Goal: Task Accomplishment & Management: Use online tool/utility

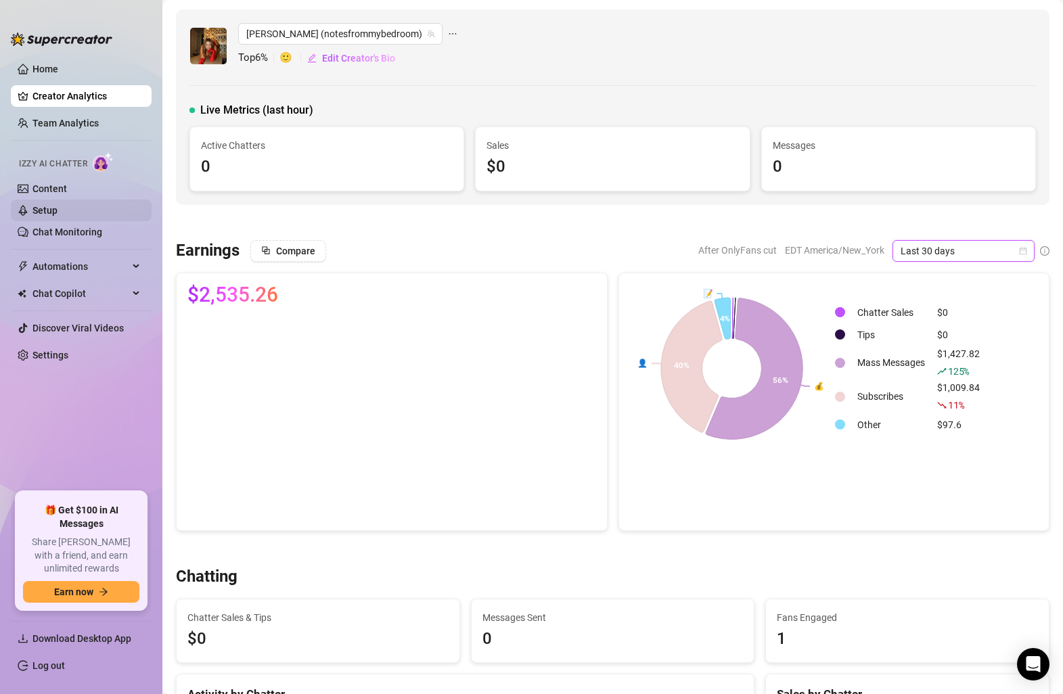
click at [58, 209] on link "Setup" at bounding box center [44, 210] width 25 height 11
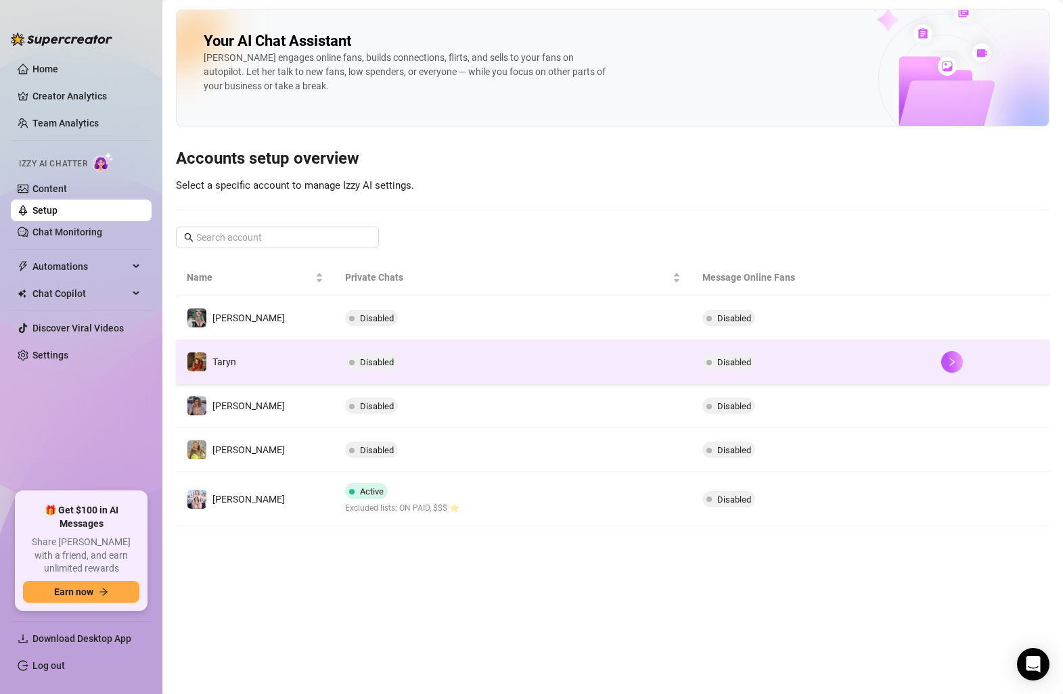
click at [559, 373] on td "Disabled" at bounding box center [513, 362] width 358 height 44
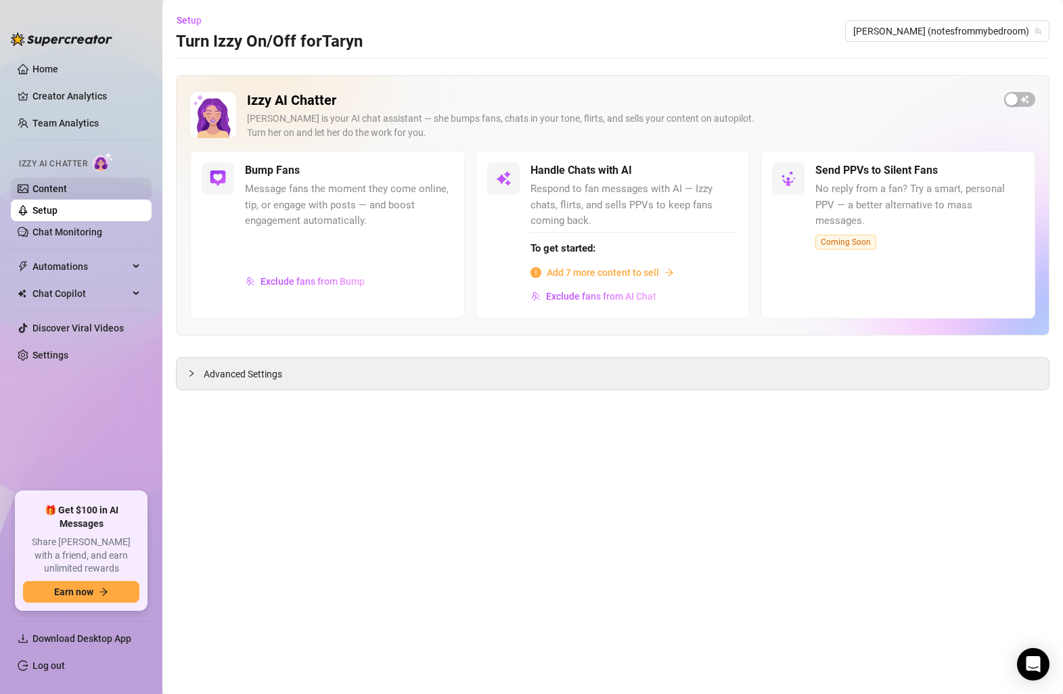
click at [67, 194] on link "Content" at bounding box center [49, 188] width 35 height 11
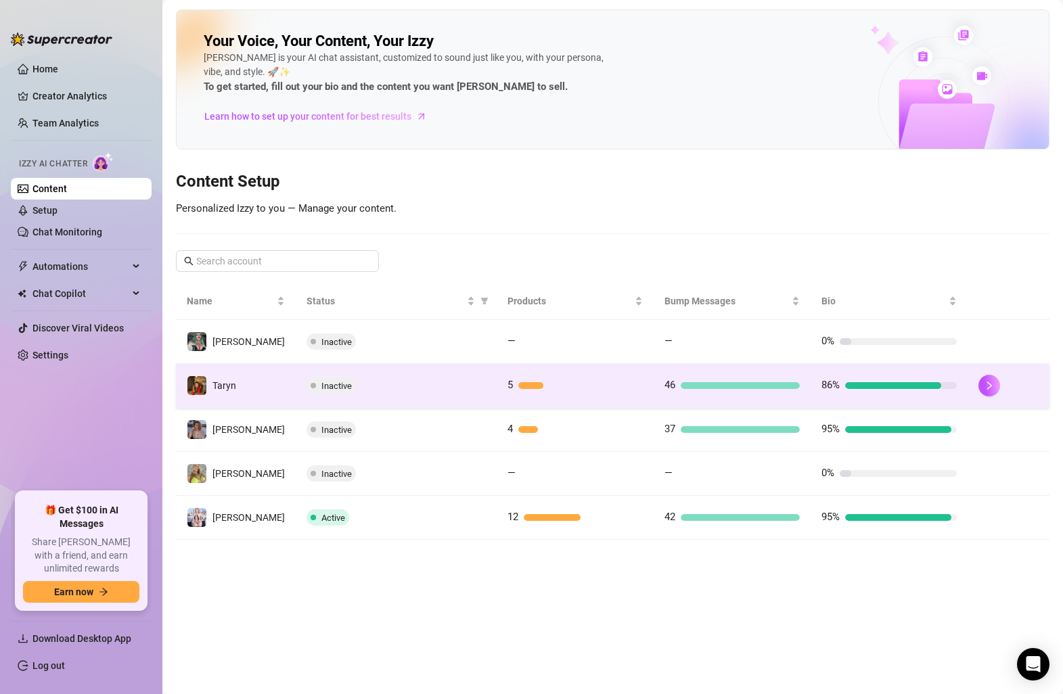
click at [642, 393] on td "5" at bounding box center [575, 386] width 157 height 44
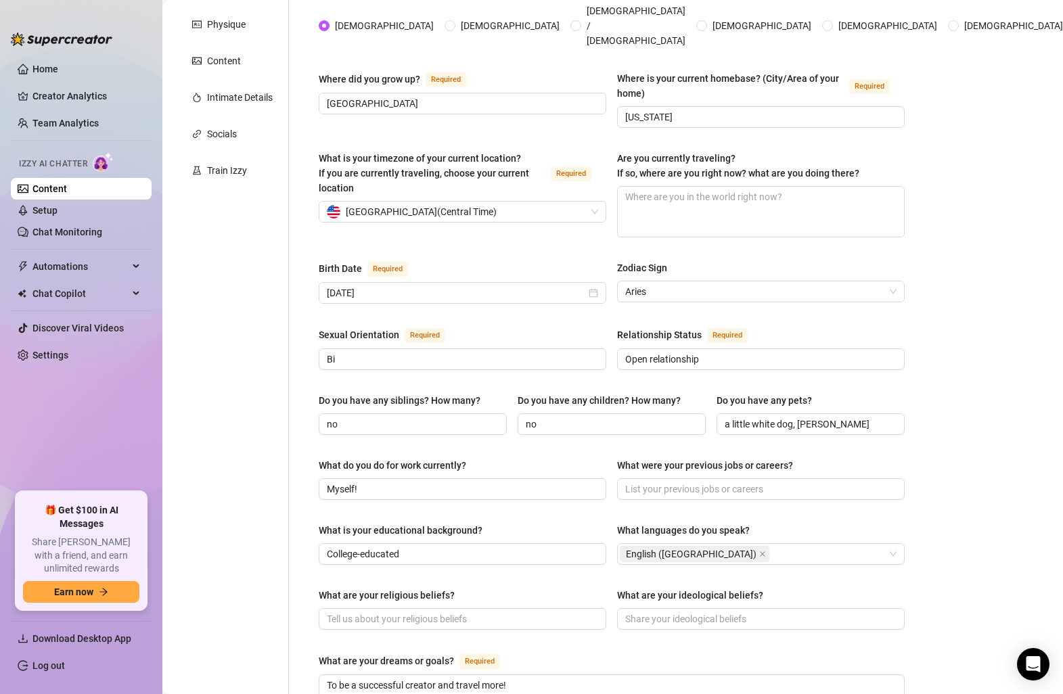
scroll to position [51, 0]
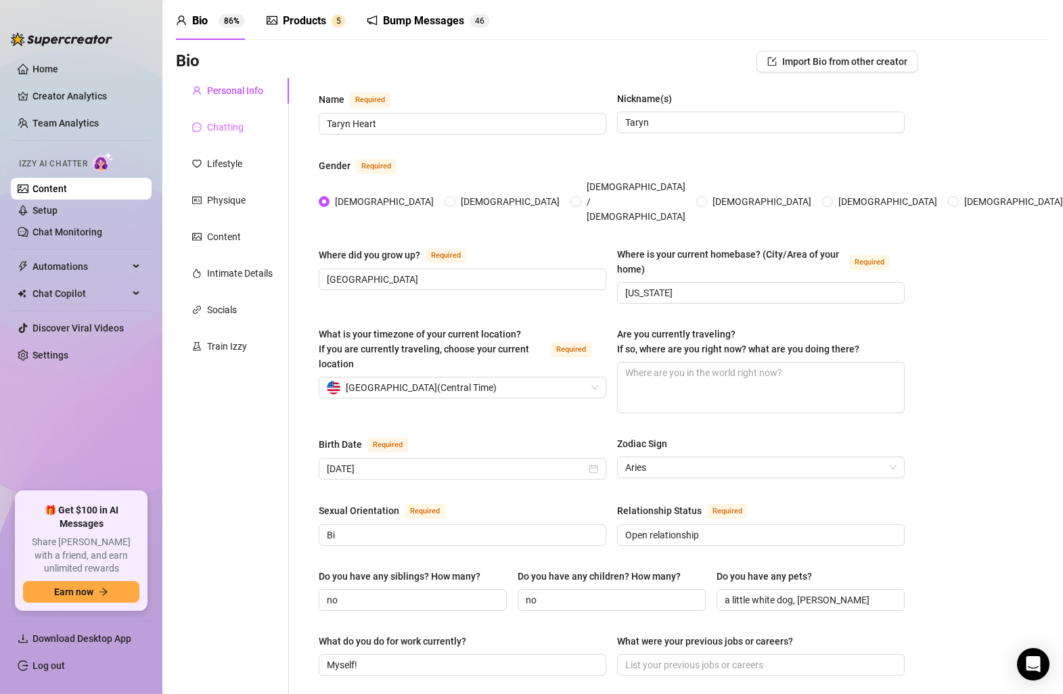
click at [246, 128] on div "Chatting" at bounding box center [232, 127] width 113 height 26
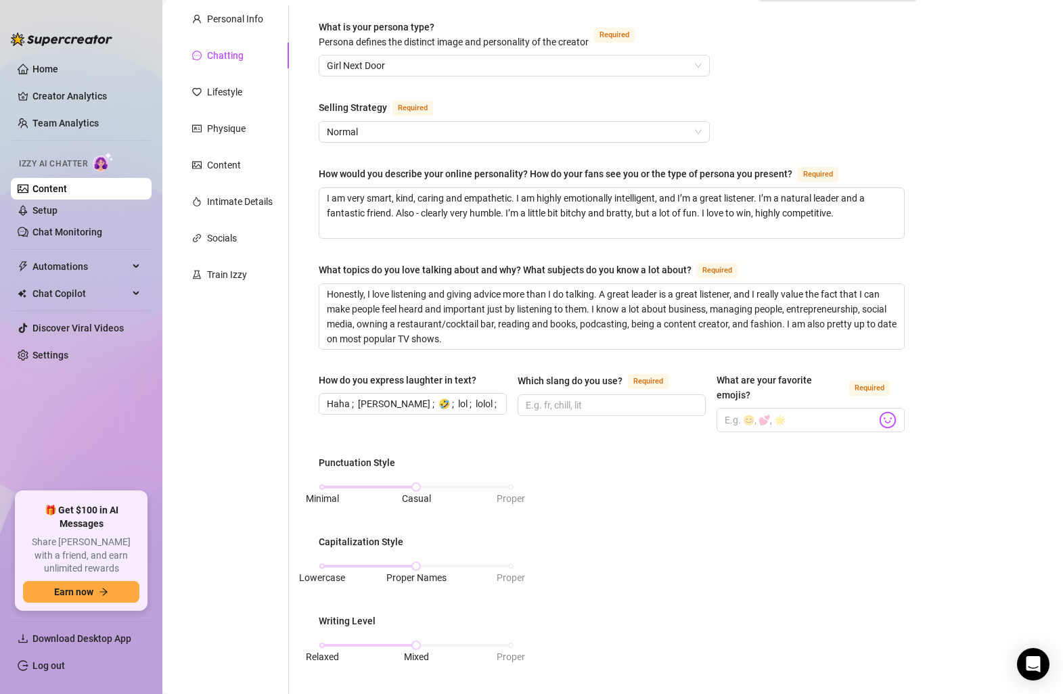
scroll to position [0, 0]
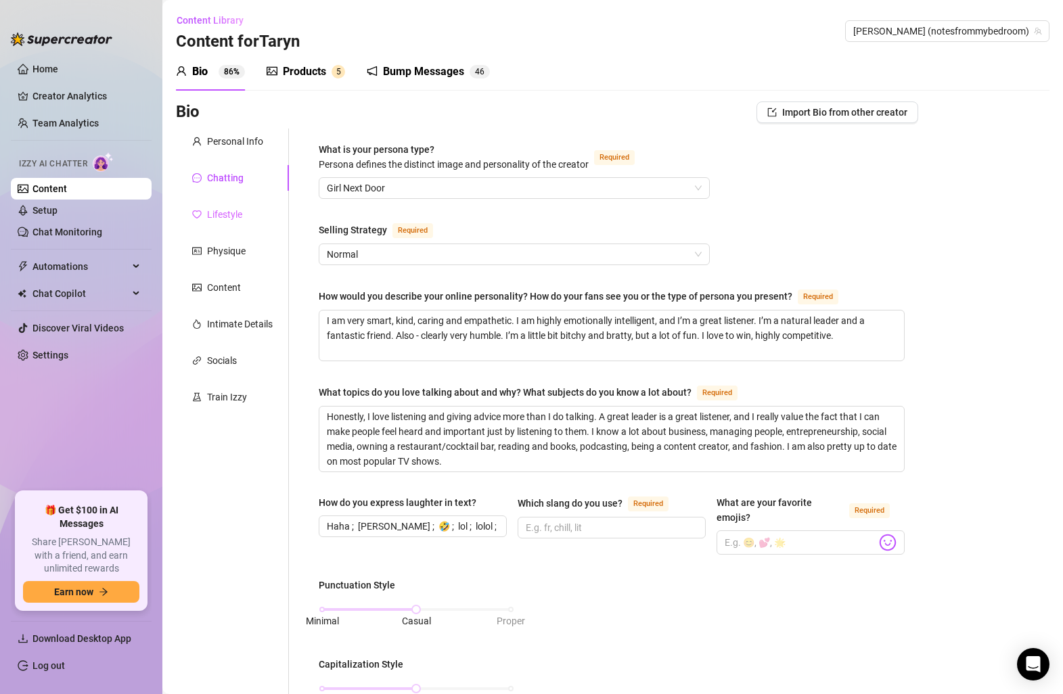
click at [259, 213] on div "Lifestyle" at bounding box center [232, 215] width 113 height 26
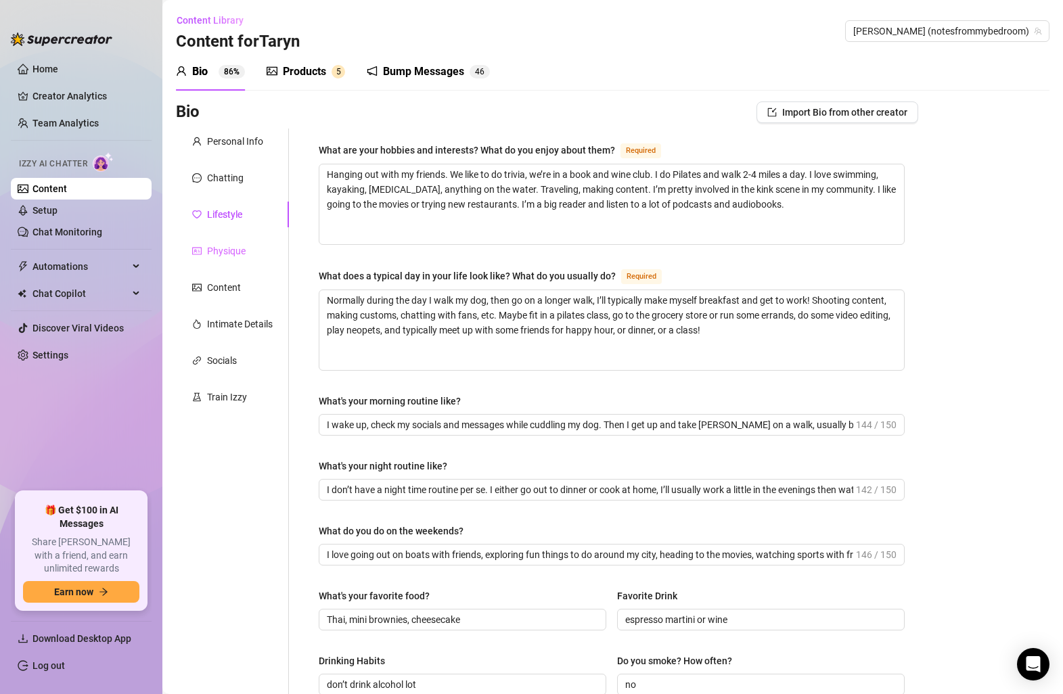
click at [257, 259] on div "Physique" at bounding box center [232, 251] width 113 height 26
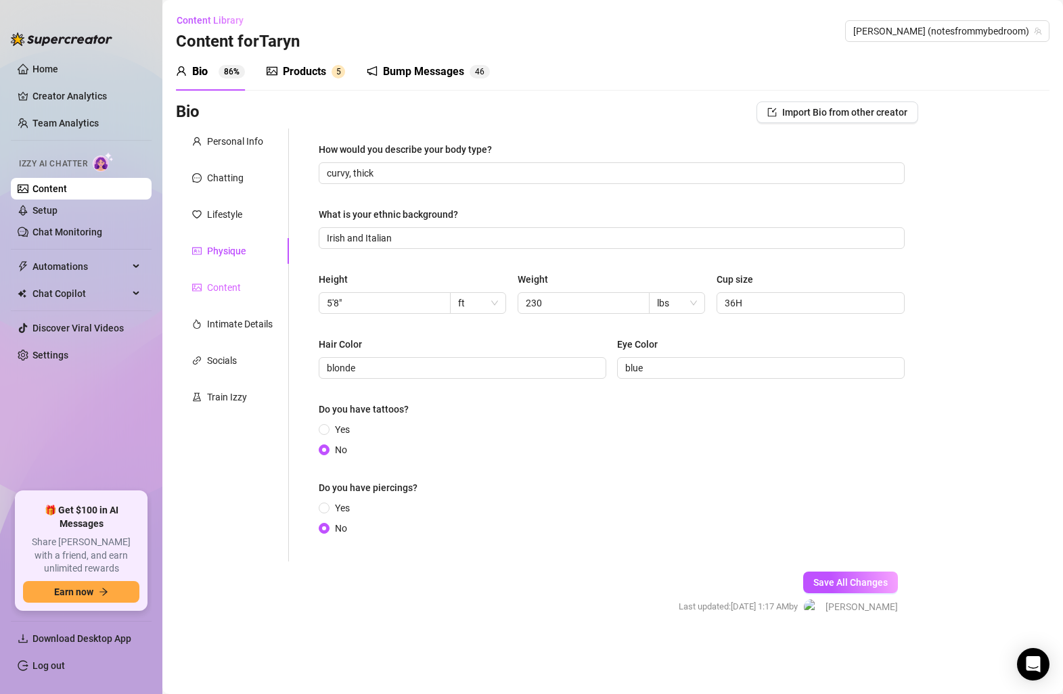
click at [246, 278] on div "Content" at bounding box center [232, 288] width 113 height 26
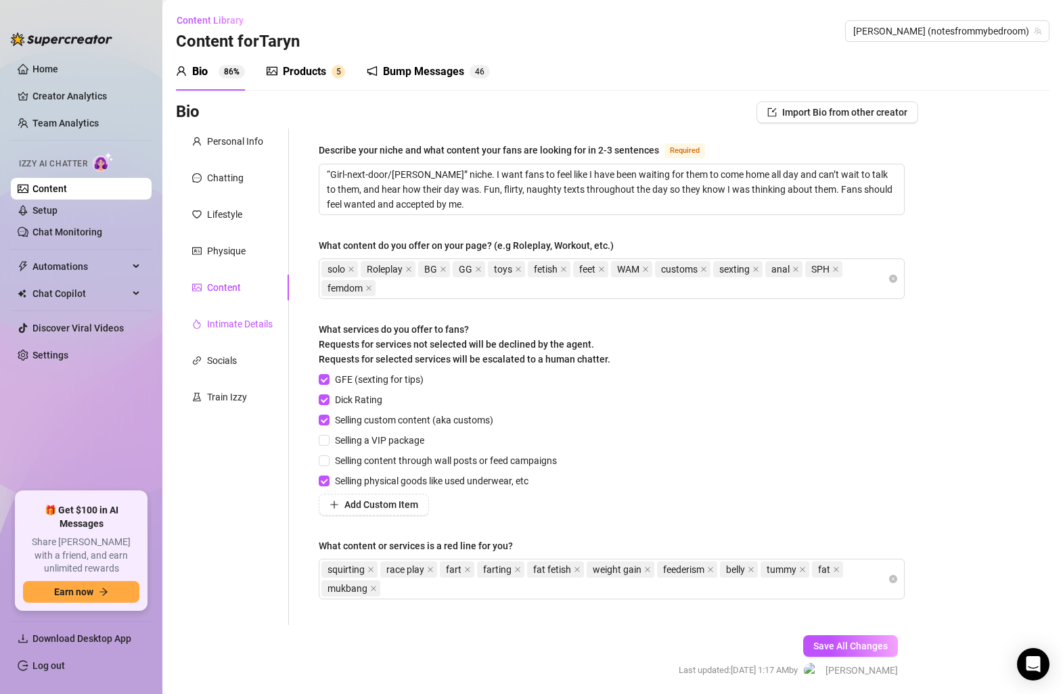
click at [239, 321] on div "Intimate Details" at bounding box center [240, 324] width 66 height 15
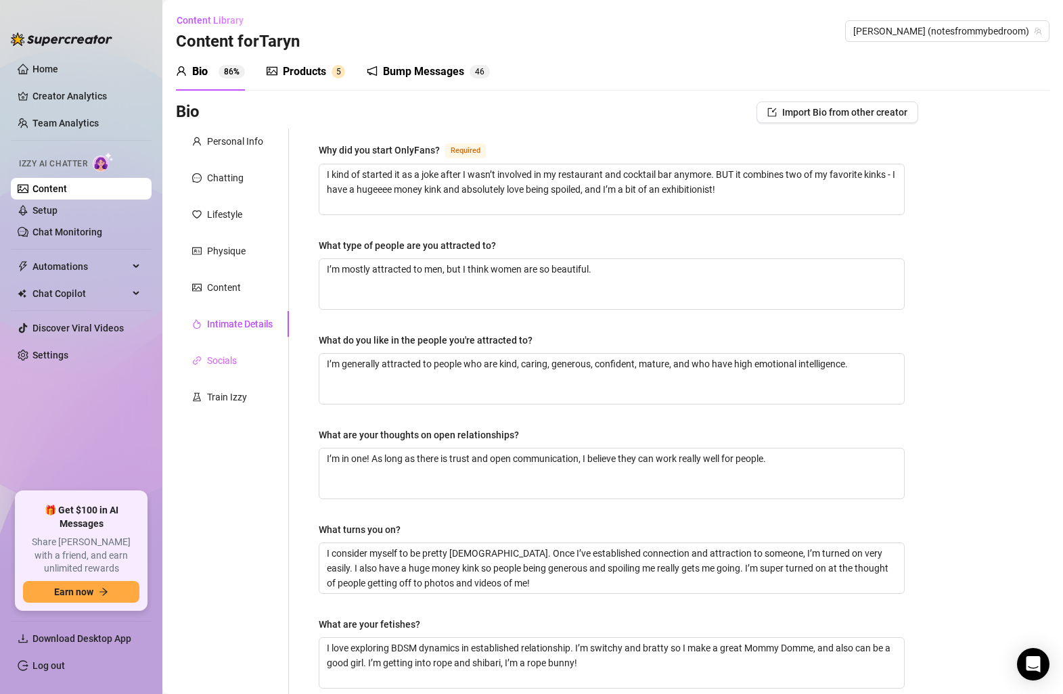
click at [241, 368] on div "Socials" at bounding box center [232, 361] width 113 height 26
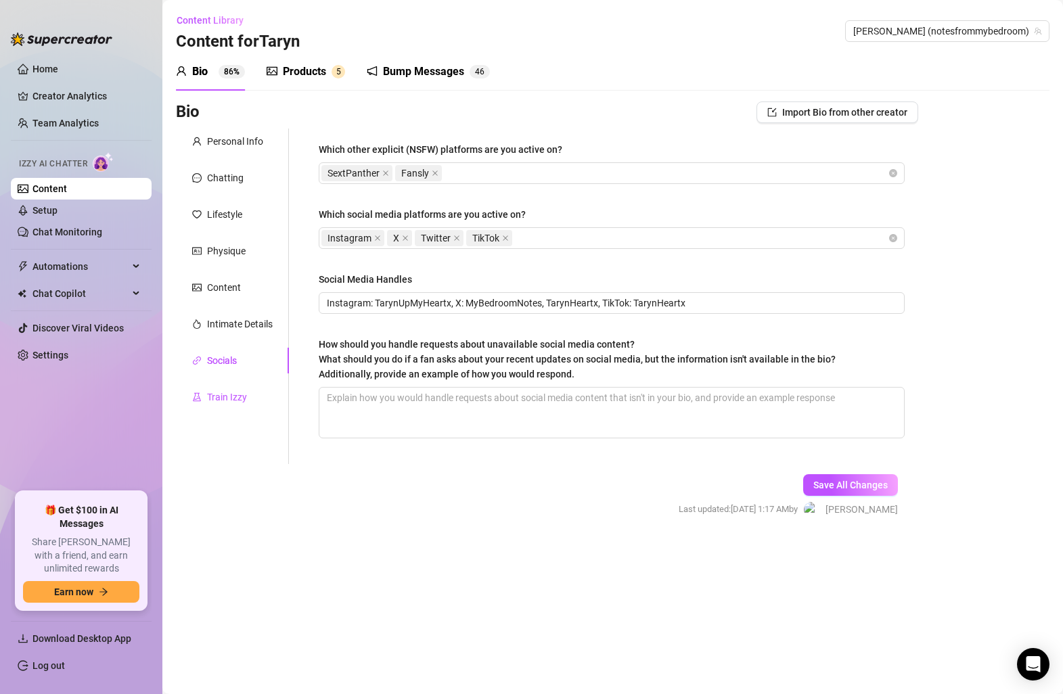
click at [238, 392] on div "Train Izzy" at bounding box center [227, 397] width 40 height 15
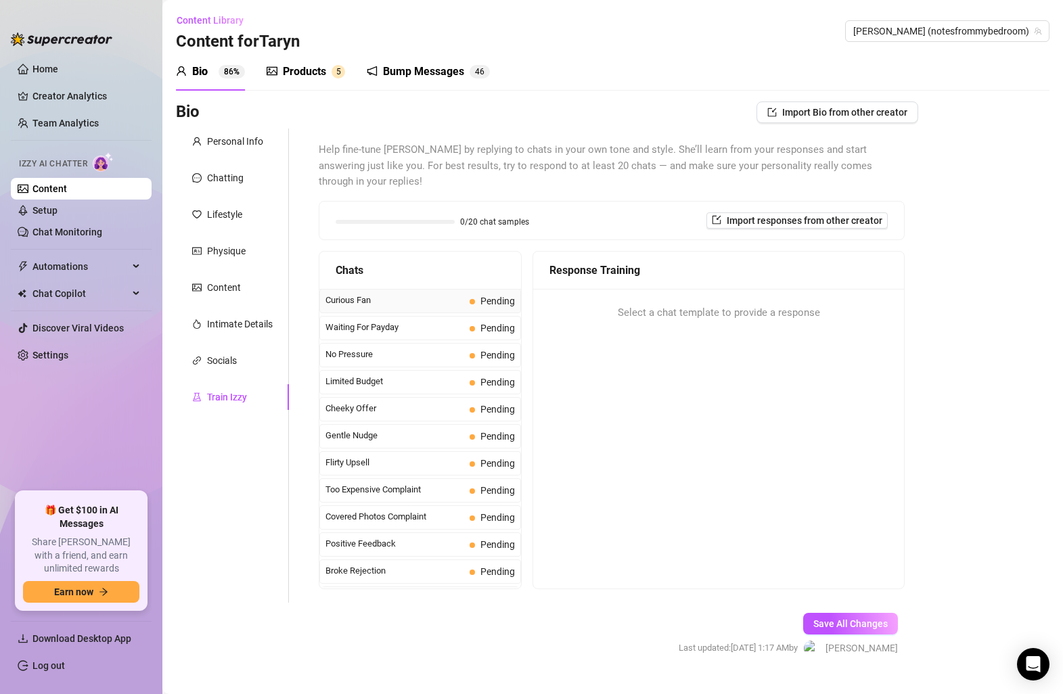
click at [468, 289] on div "Curious Fan Pending" at bounding box center [420, 301] width 202 height 24
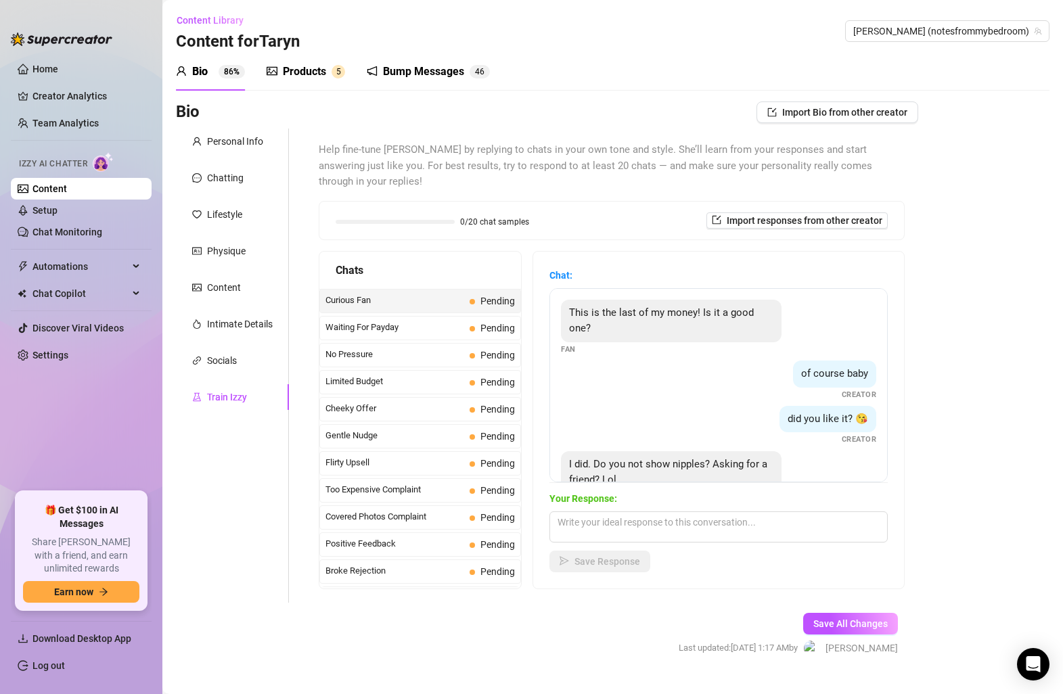
scroll to position [41, 0]
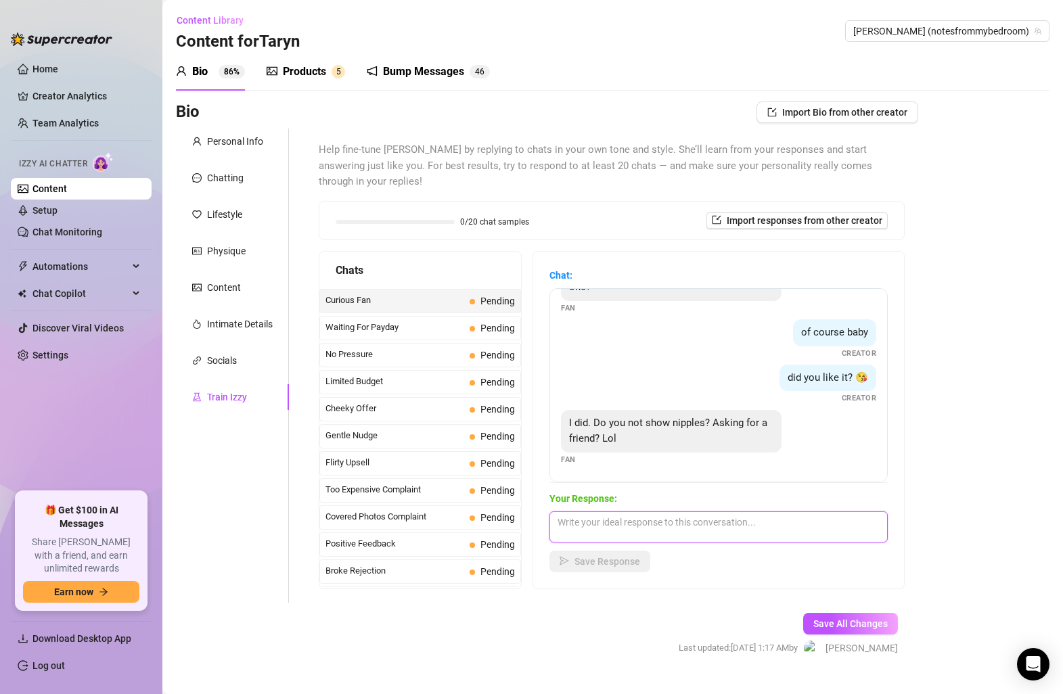
click at [632, 512] on textarea at bounding box center [719, 527] width 338 height 31
type textarea "Of course I do! Wanna see them close-up? 😈"
click at [619, 552] on button "Save Response" at bounding box center [600, 562] width 101 height 22
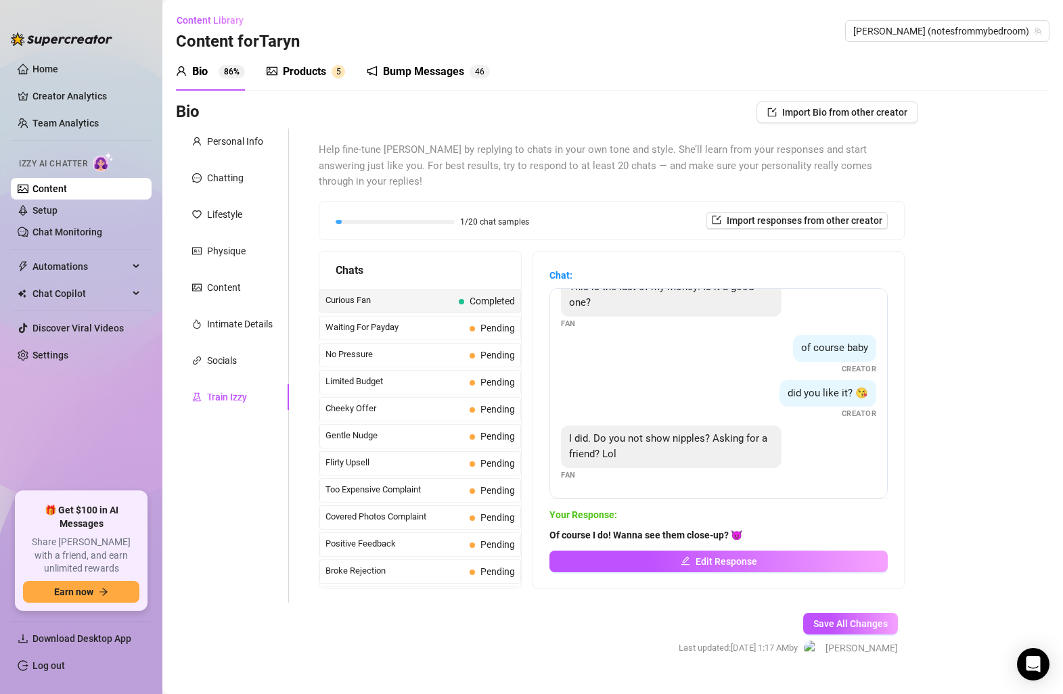
scroll to position [25, 0]
click at [460, 321] on span "Waiting For Payday" at bounding box center [395, 328] width 139 height 14
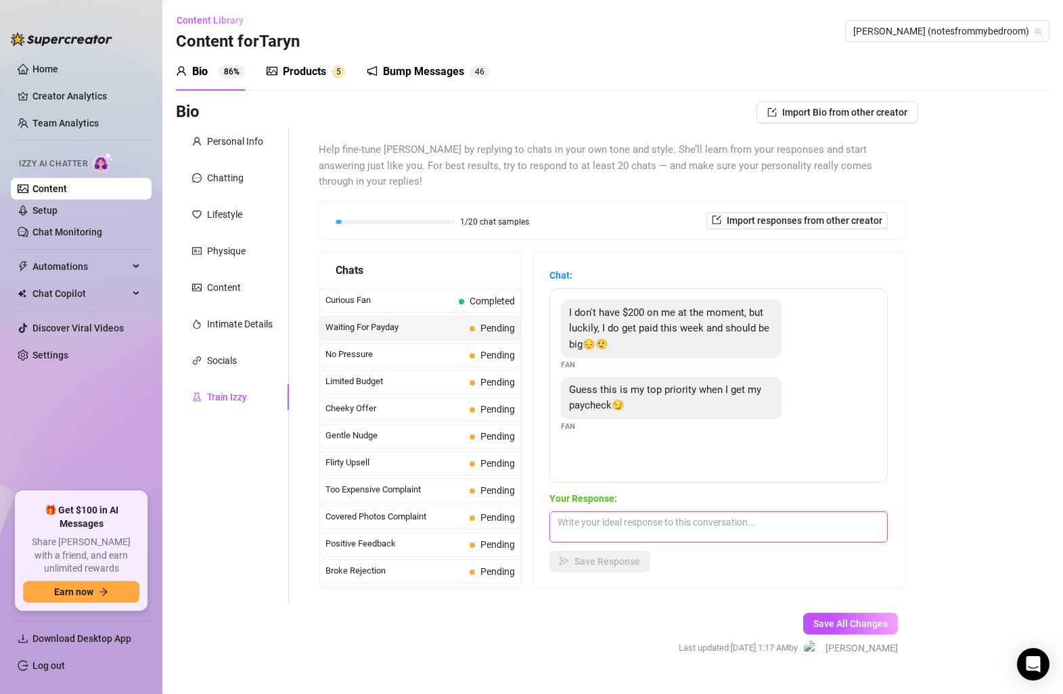
click at [642, 515] on textarea at bounding box center [719, 527] width 338 height 31
type textarea "Oh, no worries! I get it. So, what can you afford to treat yourself to [DATE]? 🥰"
click at [624, 556] on span "Save Response" at bounding box center [608, 561] width 66 height 11
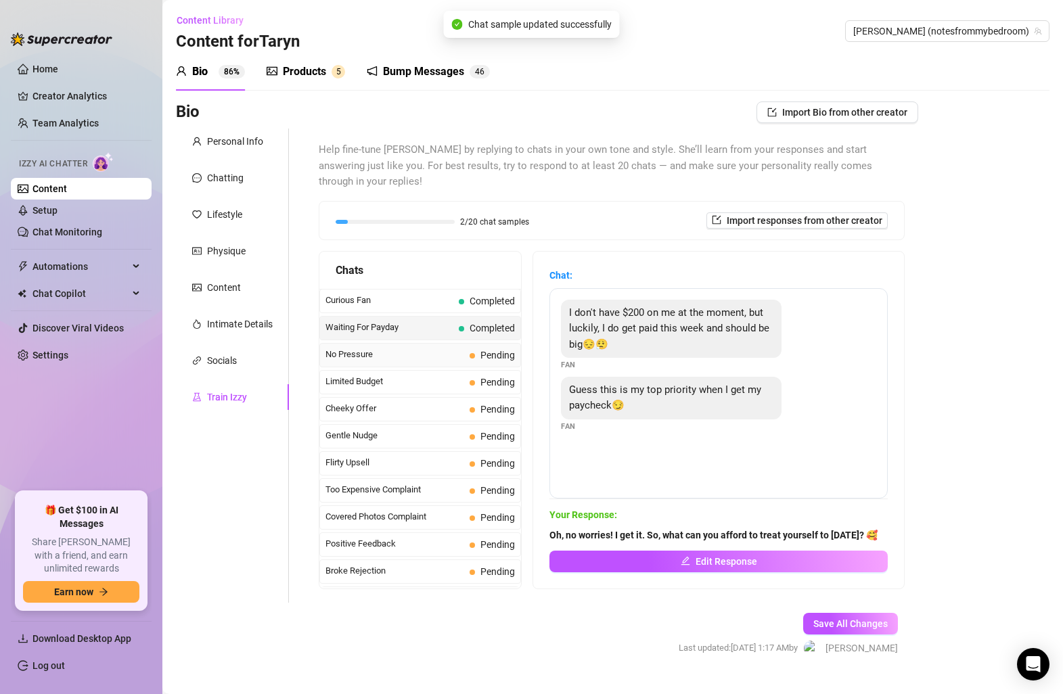
click at [502, 350] on span "Pending" at bounding box center [498, 355] width 35 height 11
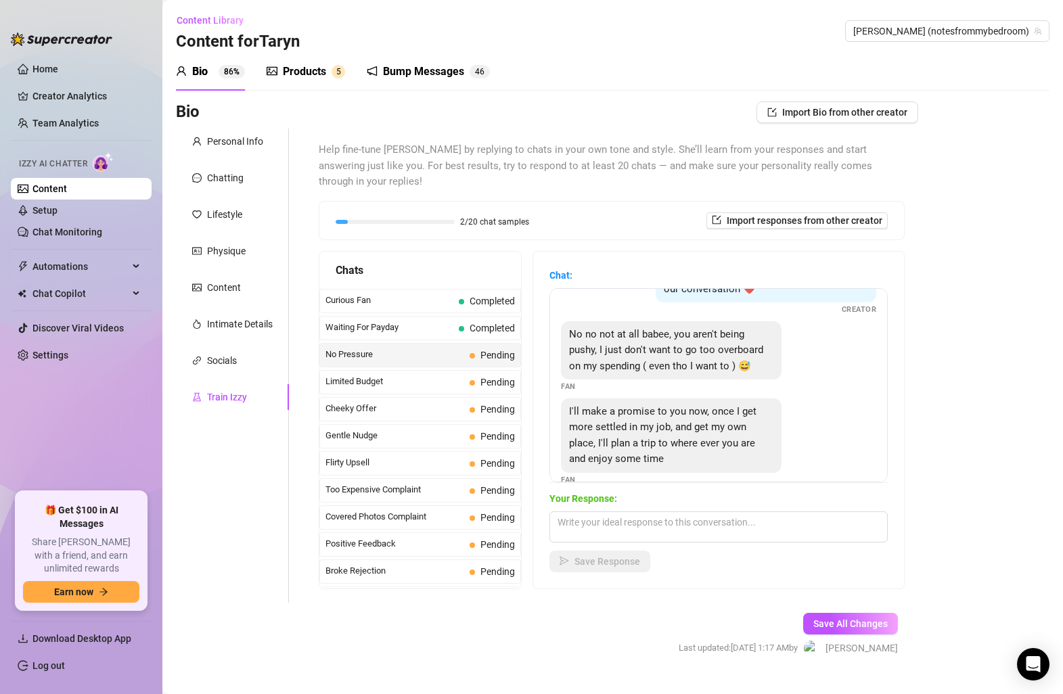
scroll to position [76, 0]
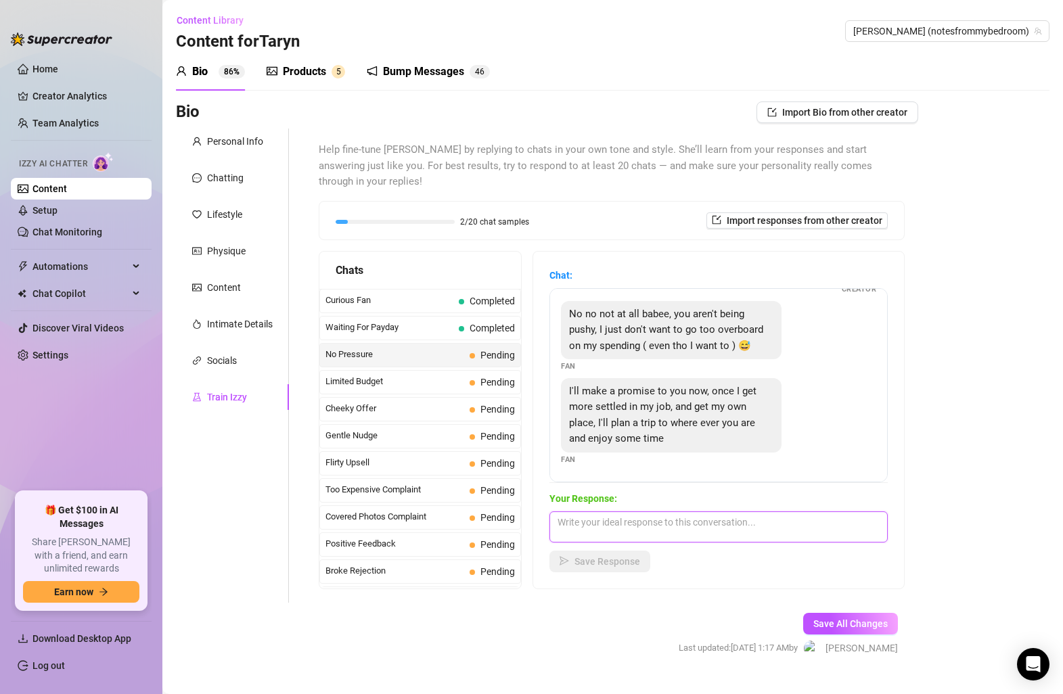
click at [659, 515] on textarea at bounding box center [719, 527] width 338 height 31
click at [775, 512] on textarea "No trip necessary, I'm here for sexy online fun only!" at bounding box center [719, 527] width 338 height 31
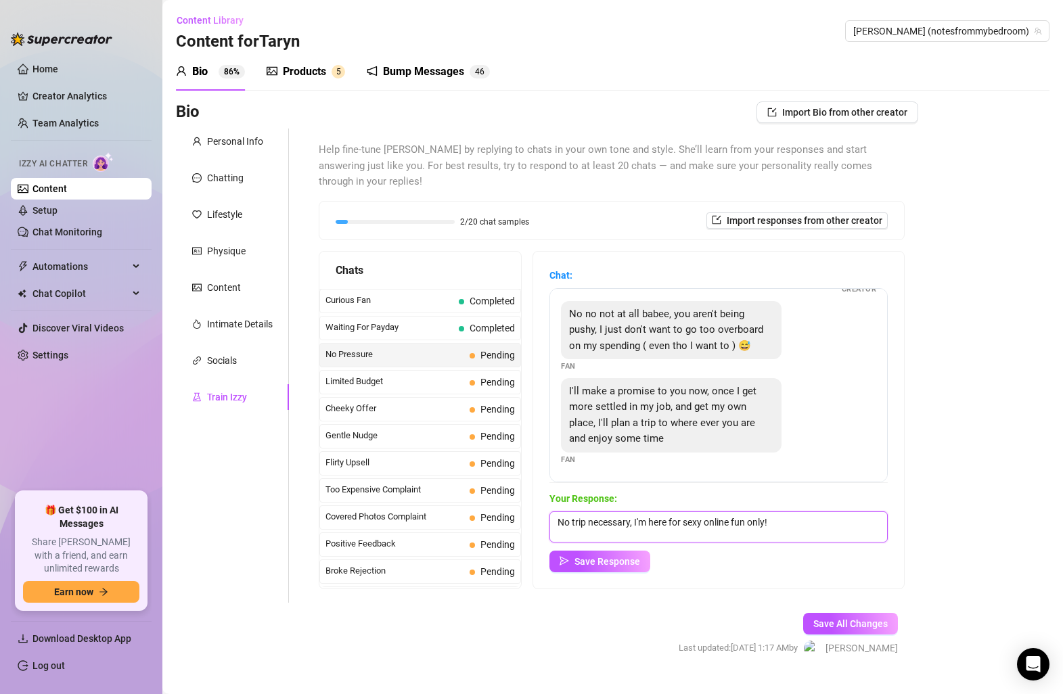
click at [784, 512] on textarea "No trip necessary, I'm here for sexy online fun only!" at bounding box center [719, 527] width 338 height 31
click at [775, 512] on textarea "No trip necessary, I'm here for sexy online fun only!" at bounding box center [719, 527] width 338 height 31
click at [772, 512] on textarea "No trip necessary, I'm here for sexy online fun only!" at bounding box center [719, 527] width 338 height 31
type textarea "No trip needed, I'm here just for sexy online fun!"
click at [623, 552] on button "Save Response" at bounding box center [600, 562] width 101 height 22
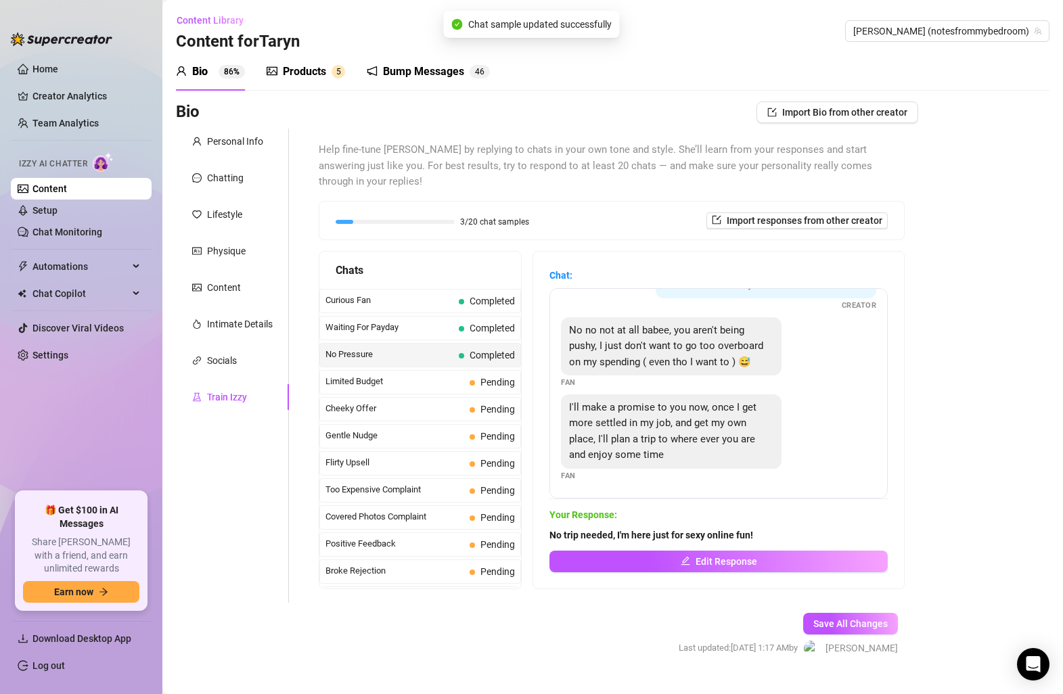
scroll to position [60, 0]
click at [501, 377] on span "Pending" at bounding box center [498, 382] width 35 height 11
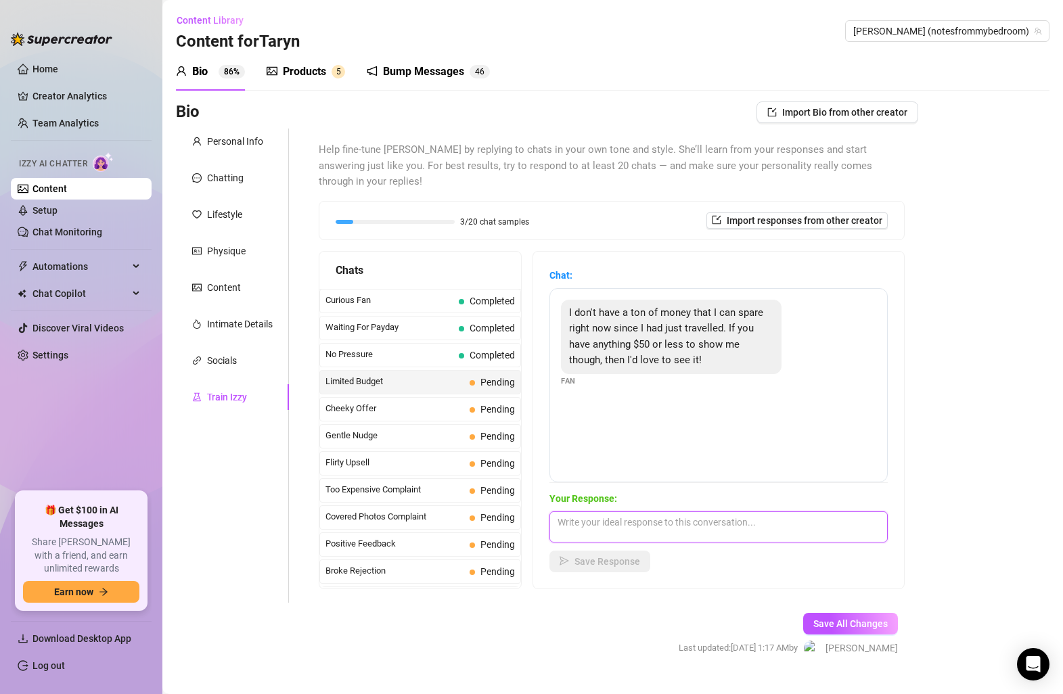
click at [623, 515] on textarea at bounding box center [719, 527] width 338 height 31
drag, startPoint x: 759, startPoint y: 515, endPoint x: 825, endPoint y: 514, distance: 65.7
click at [823, 514] on textarea "Sure! What kind of content gets that cock hard? I'll make you" at bounding box center [719, 527] width 338 height 31
drag, startPoint x: 825, startPoint y: 514, endPoint x: 761, endPoint y: 510, distance: 64.4
click at [761, 512] on textarea "Sure! What kind of content gets that cock hard? I'll make you" at bounding box center [719, 527] width 338 height 31
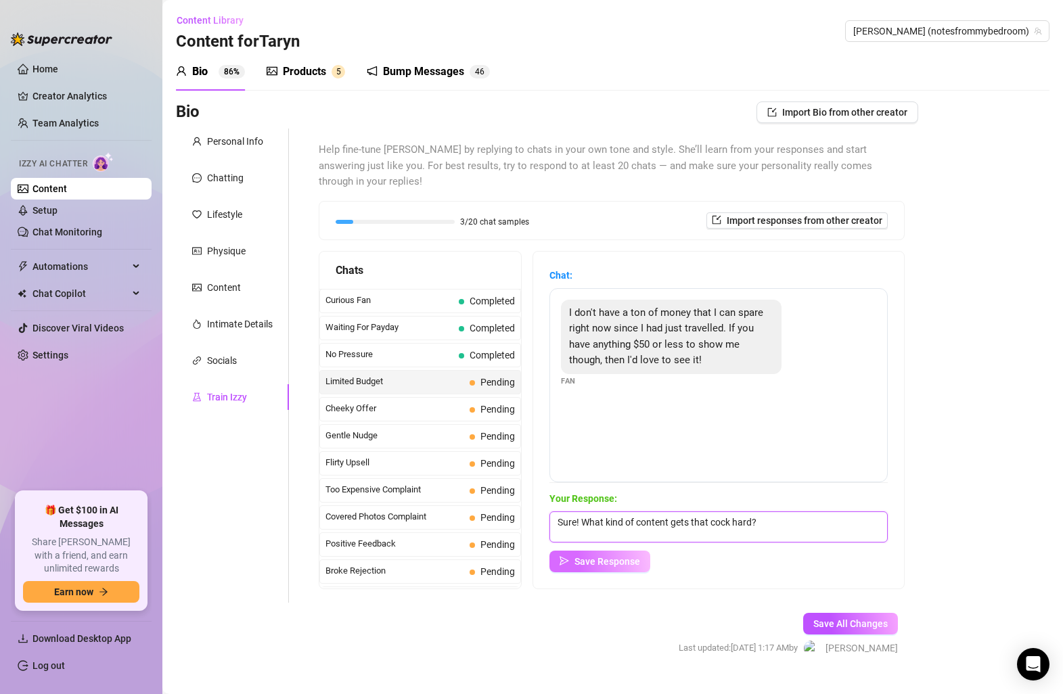
type textarea "Sure! What kind of content gets that cock hard?"
click at [620, 556] on span "Save Response" at bounding box center [608, 561] width 66 height 11
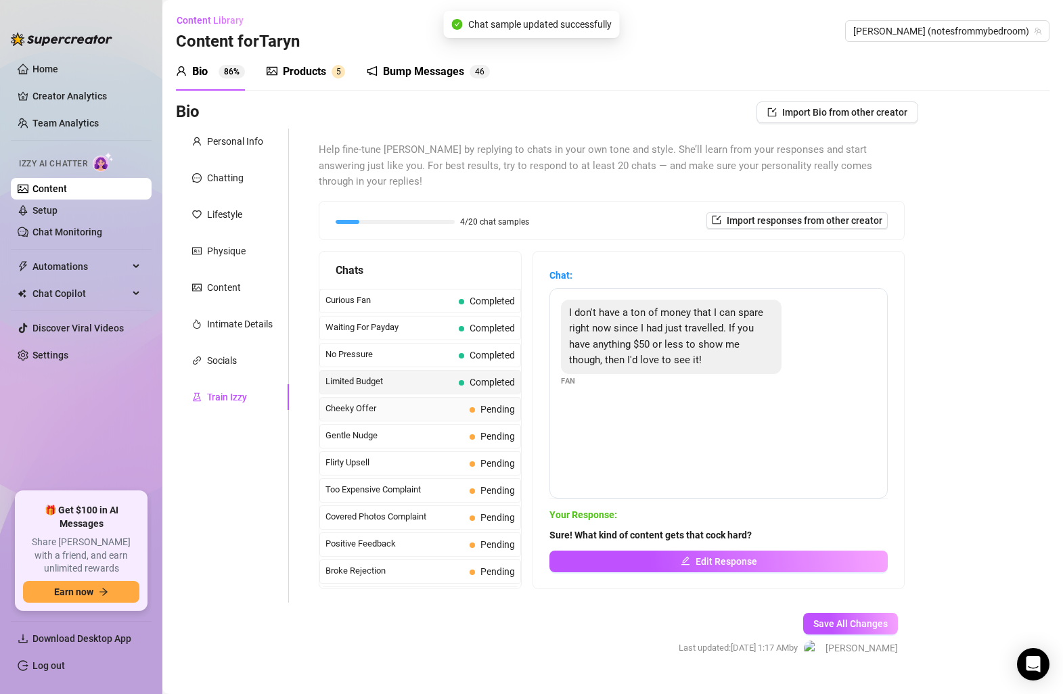
click at [462, 402] on span "Cheeky Offer" at bounding box center [395, 409] width 139 height 14
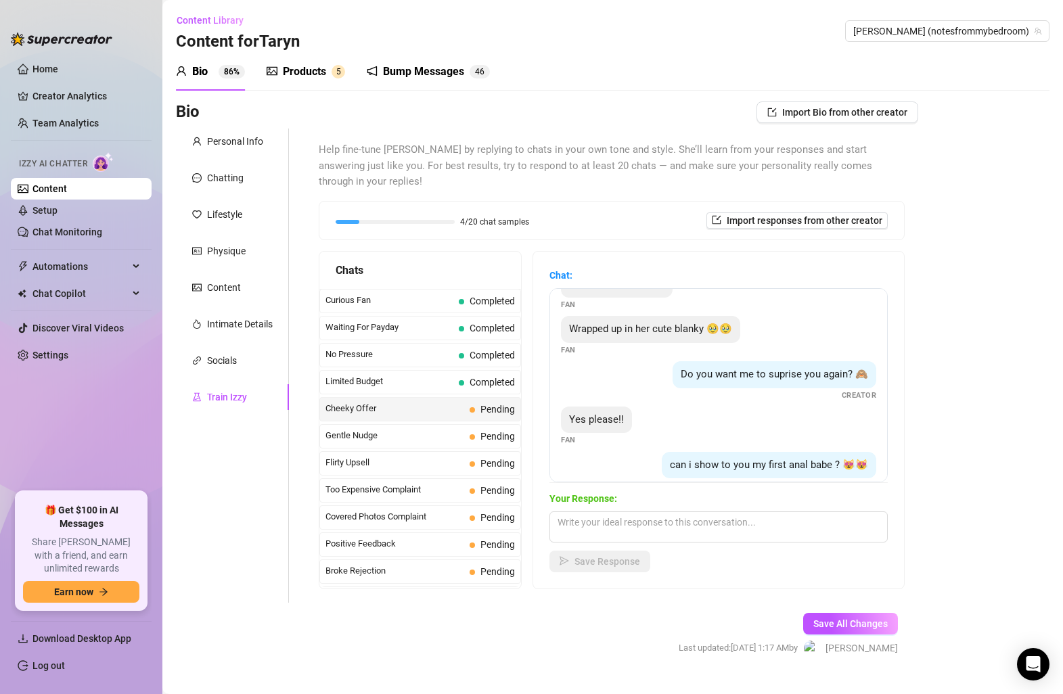
scroll to position [191, 0]
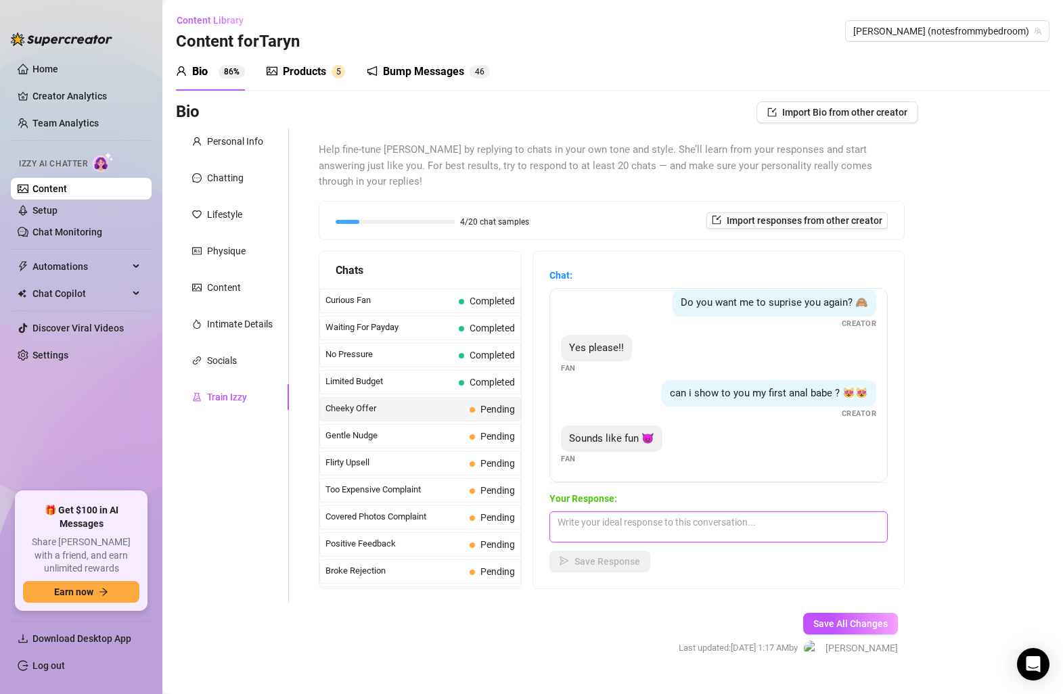
click at [648, 512] on textarea at bounding box center [719, 527] width 338 height 31
click at [730, 512] on textarea "Mmm good, imagine it's you in my ass." at bounding box center [719, 527] width 338 height 31
type textarea "Mmm good, imagine it's you in my ass, think about how good it feels... 🤤"
click at [569, 556] on span "button" at bounding box center [564, 561] width 9 height 11
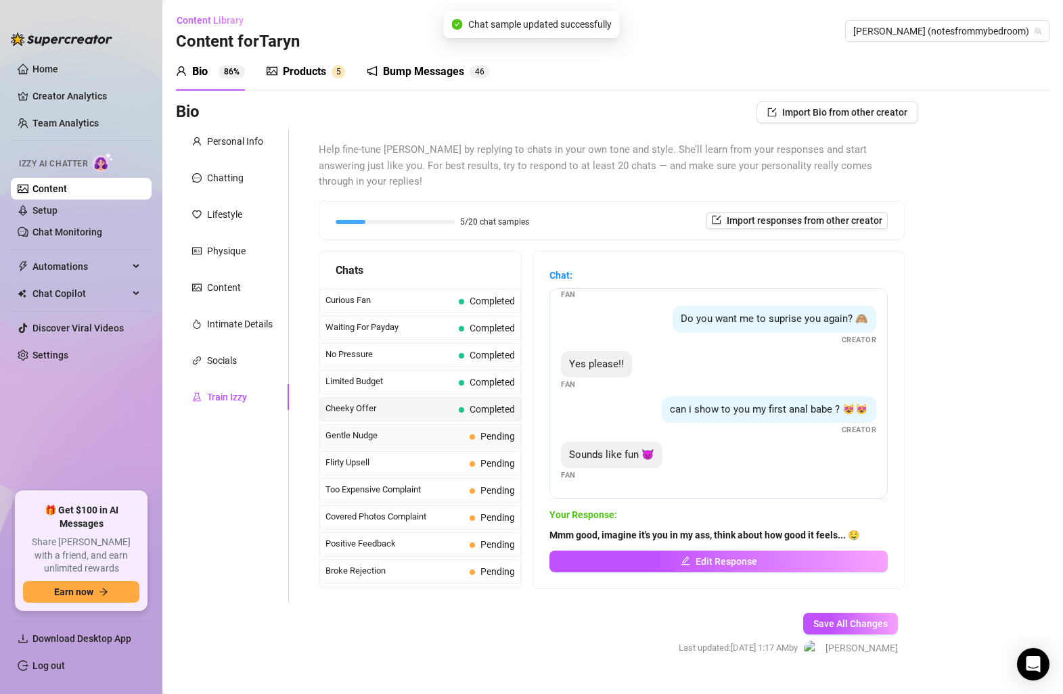
scroll to position [175, 0]
click at [479, 429] on span "Pending" at bounding box center [492, 436] width 45 height 15
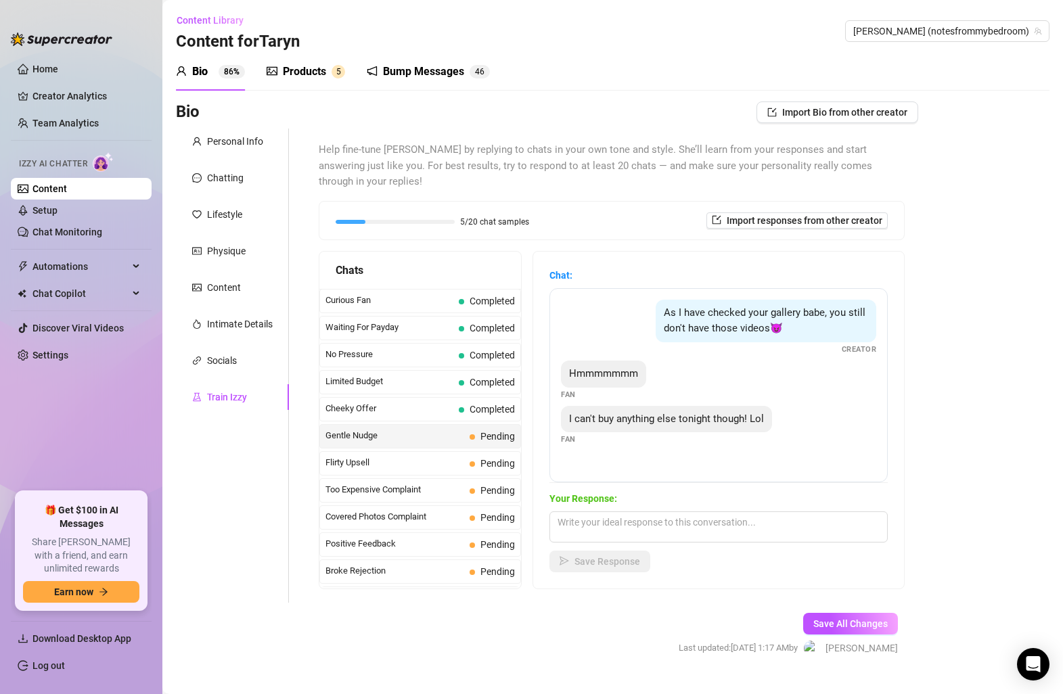
scroll to position [11, 0]
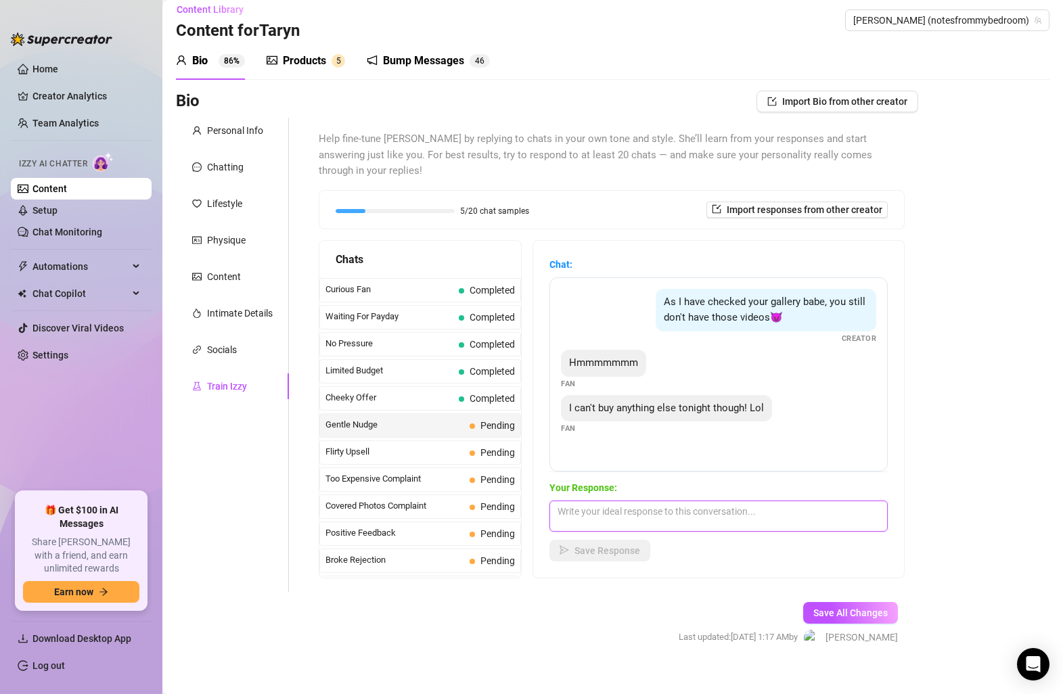
click at [713, 501] on textarea at bounding box center [719, 516] width 338 height 31
type textarea "Aww nothing else? I can work with your budget, let me know! 💗"
click at [609, 546] on span "Save Response" at bounding box center [608, 551] width 66 height 11
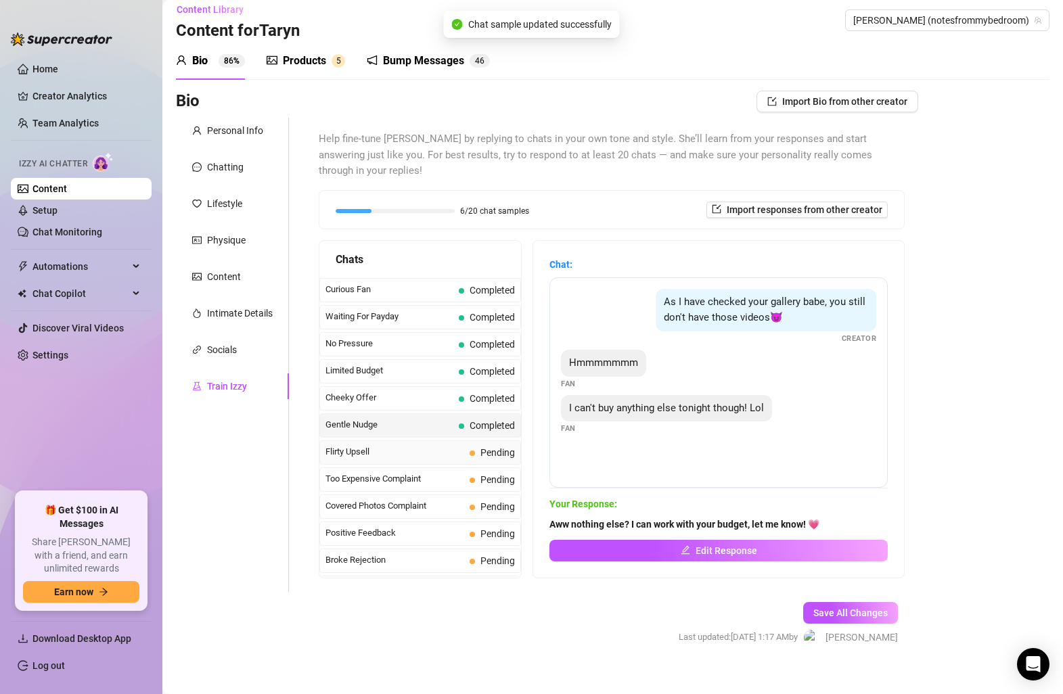
click at [479, 445] on span "Pending" at bounding box center [492, 452] width 45 height 15
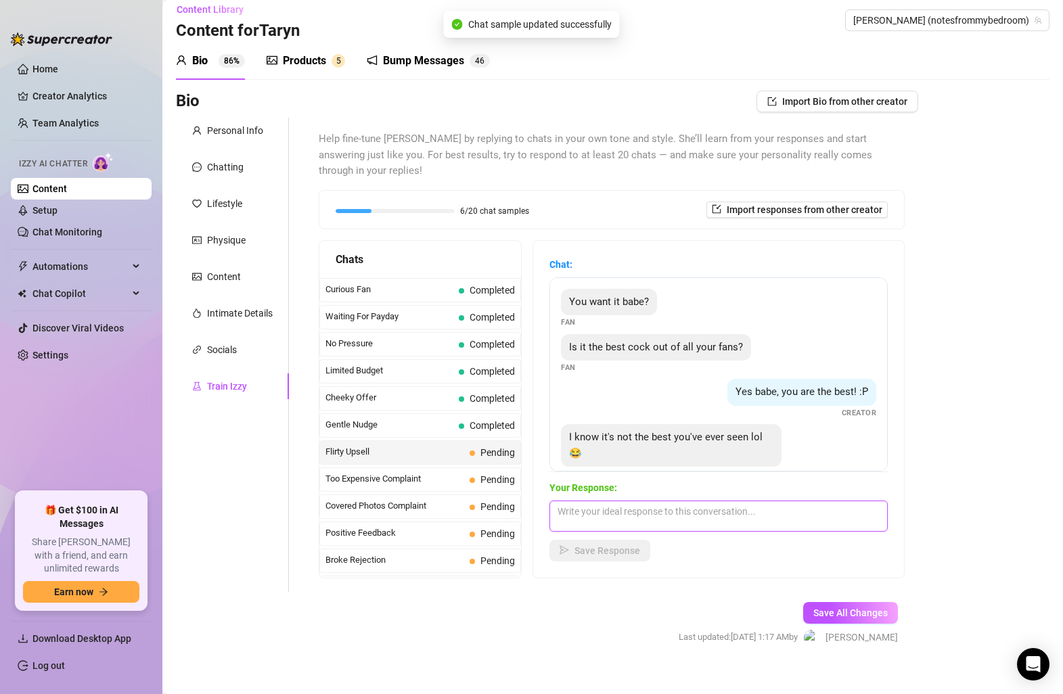
click at [640, 501] on textarea at bounding box center [719, 516] width 338 height 31
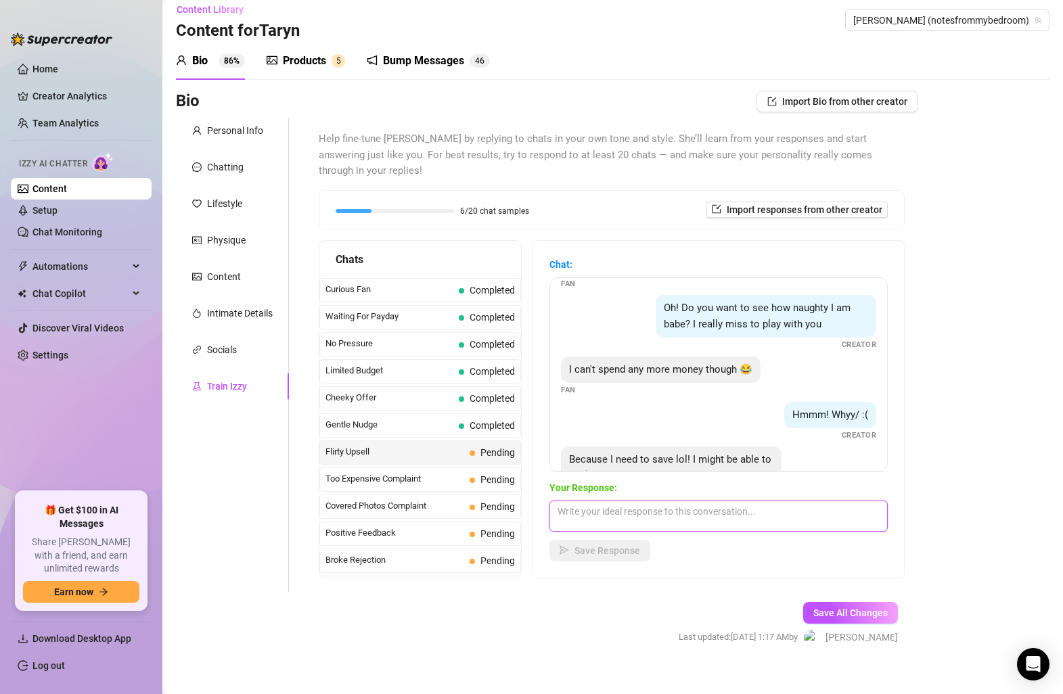
scroll to position [313, 0]
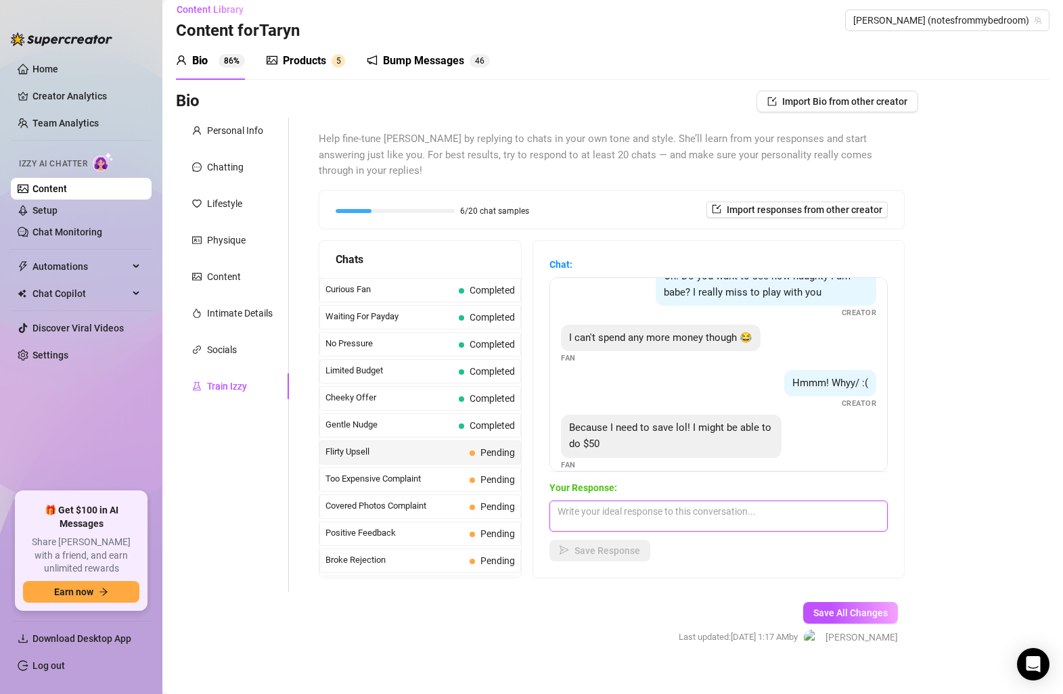
click at [678, 501] on textarea at bounding box center [719, 516] width 338 height 31
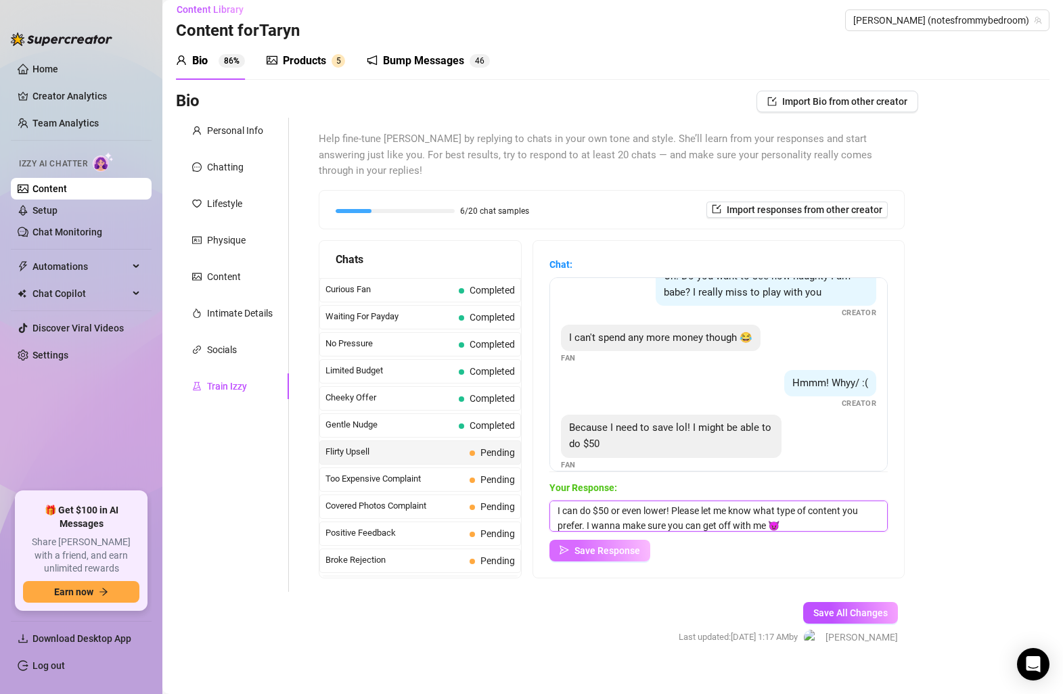
type textarea "I can do $50 or even lower! Please let me know what type of content you prefer.…"
click at [584, 546] on span "Save Response" at bounding box center [608, 551] width 66 height 11
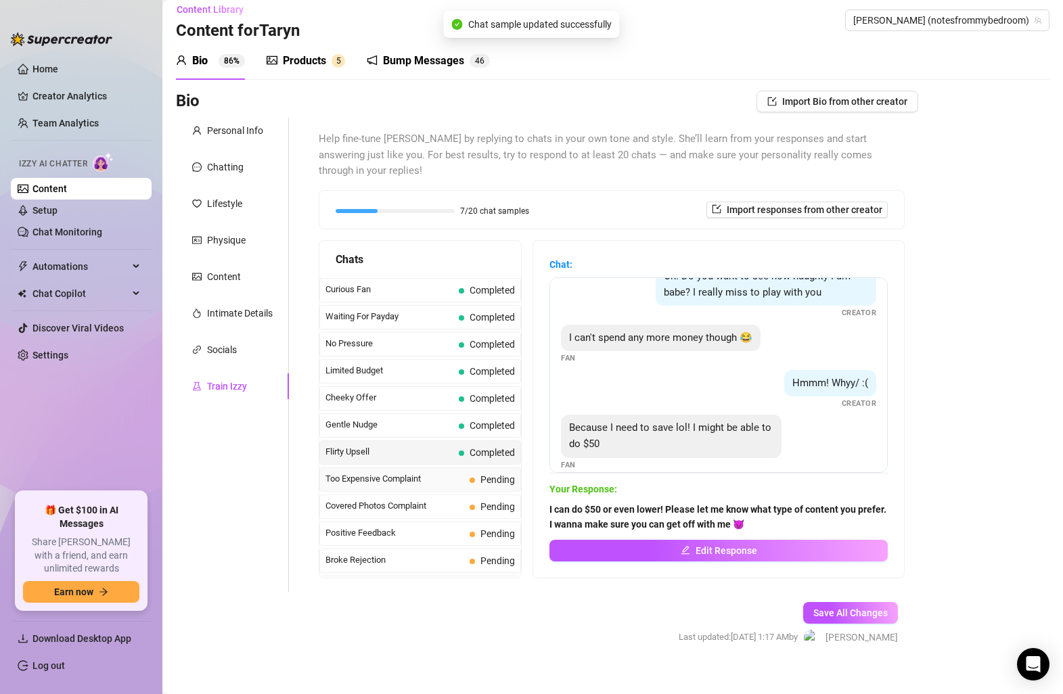
scroll to position [311, 0]
click at [498, 474] on span "Pending" at bounding box center [498, 479] width 35 height 11
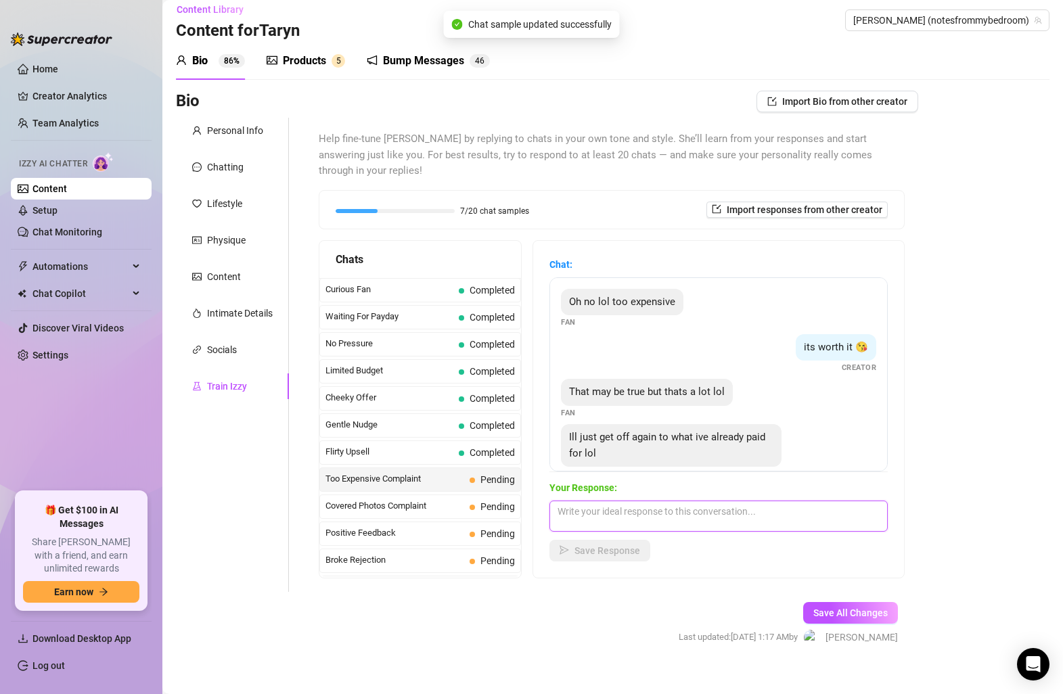
click at [581, 501] on textarea at bounding box center [719, 516] width 338 height 31
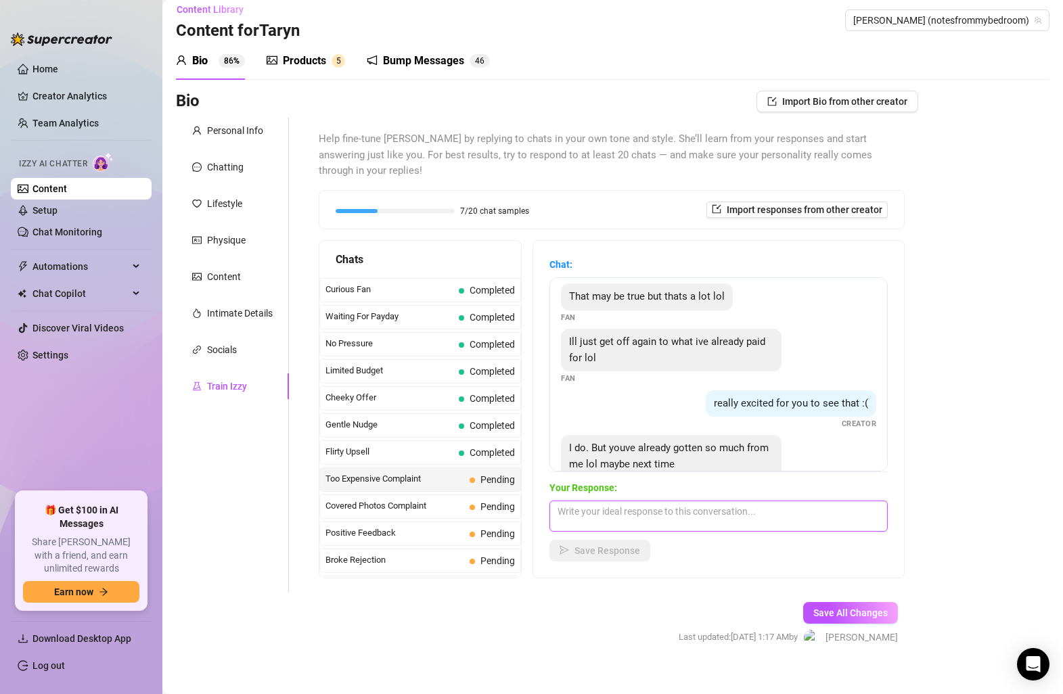
scroll to position [255, 0]
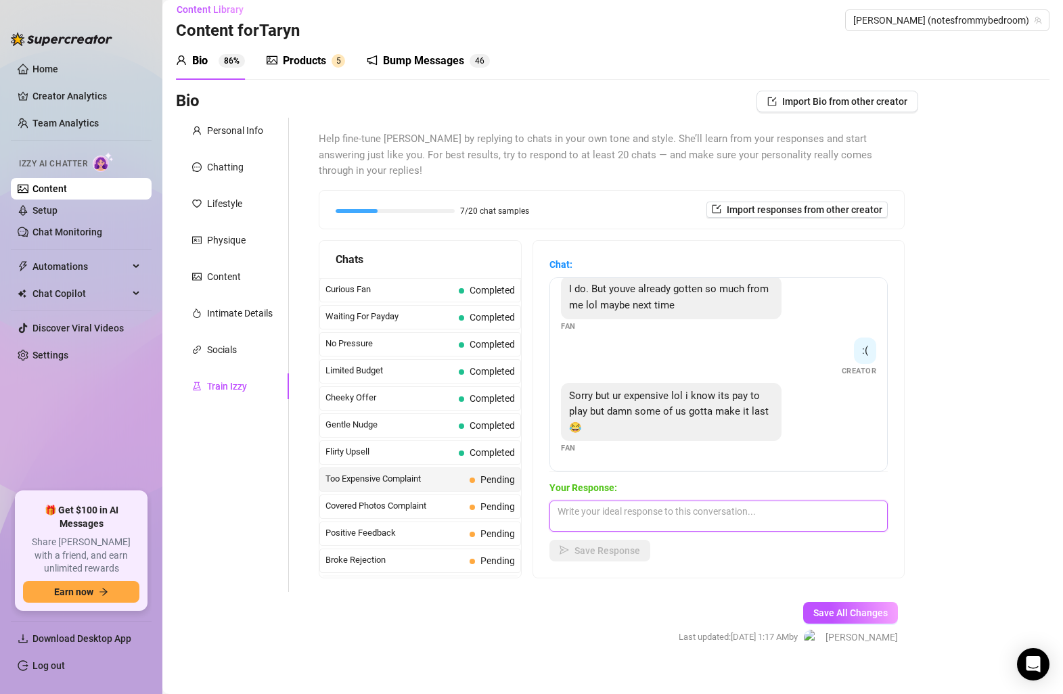
click at [655, 505] on textarea at bounding box center [719, 516] width 338 height 31
click at [655, 501] on textarea at bounding box center [719, 516] width 338 height 31
type textarea "I lovoe"
type textarea "This one time, please tell me what you can afford! I really want to get you off!"
click at [623, 546] on span "Save Response" at bounding box center [608, 551] width 66 height 11
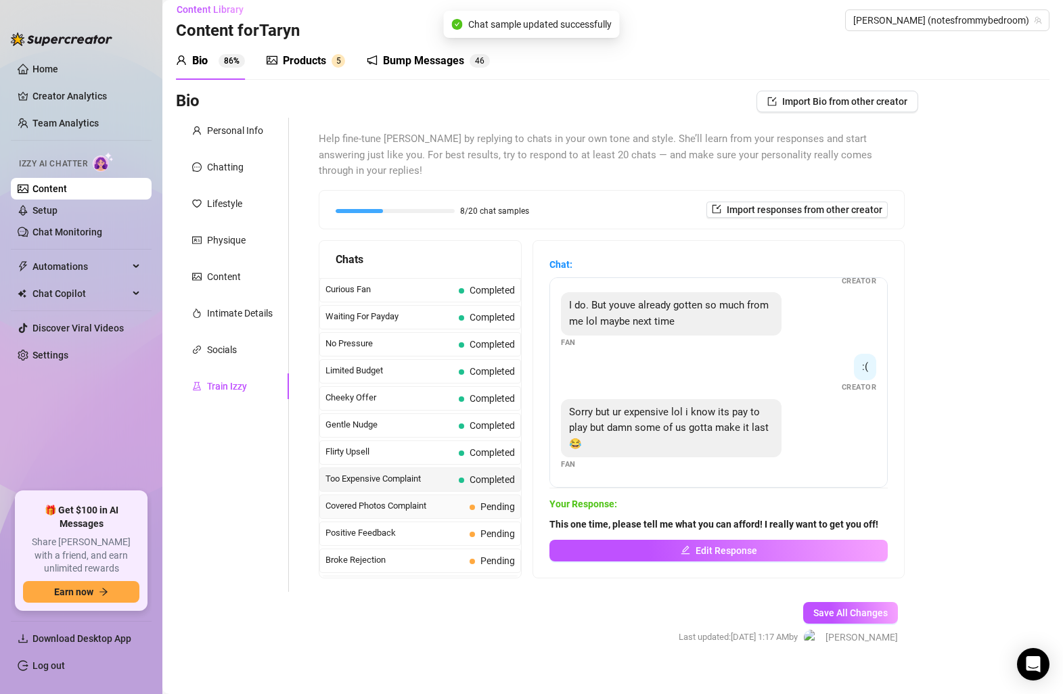
scroll to position [238, 0]
click at [472, 505] on span at bounding box center [472, 507] width 5 height 5
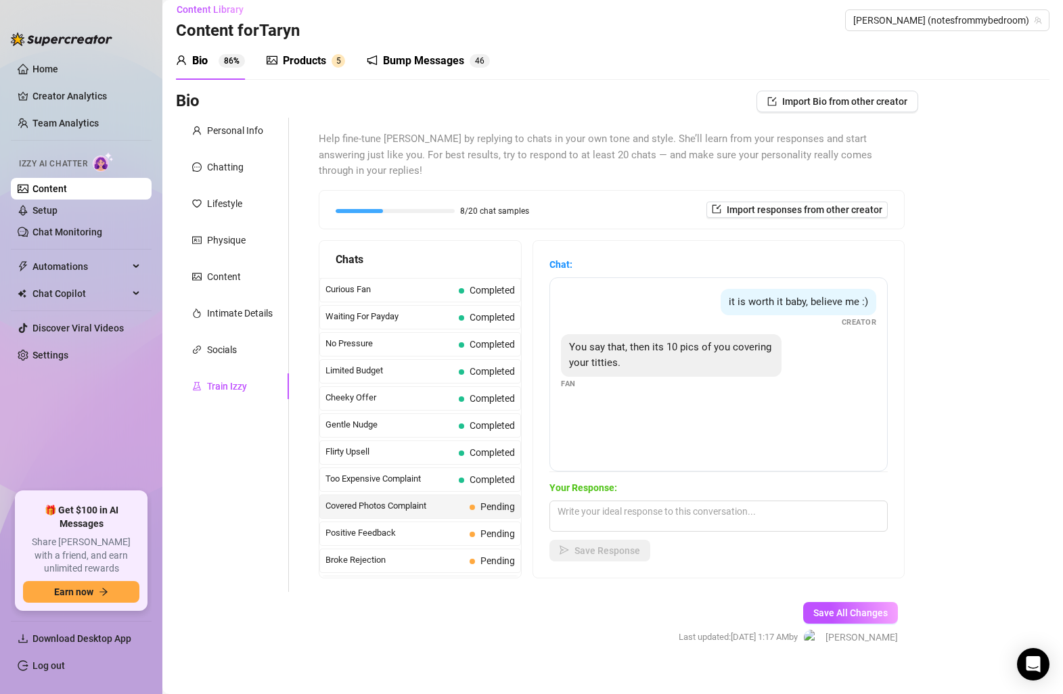
scroll to position [0, 0]
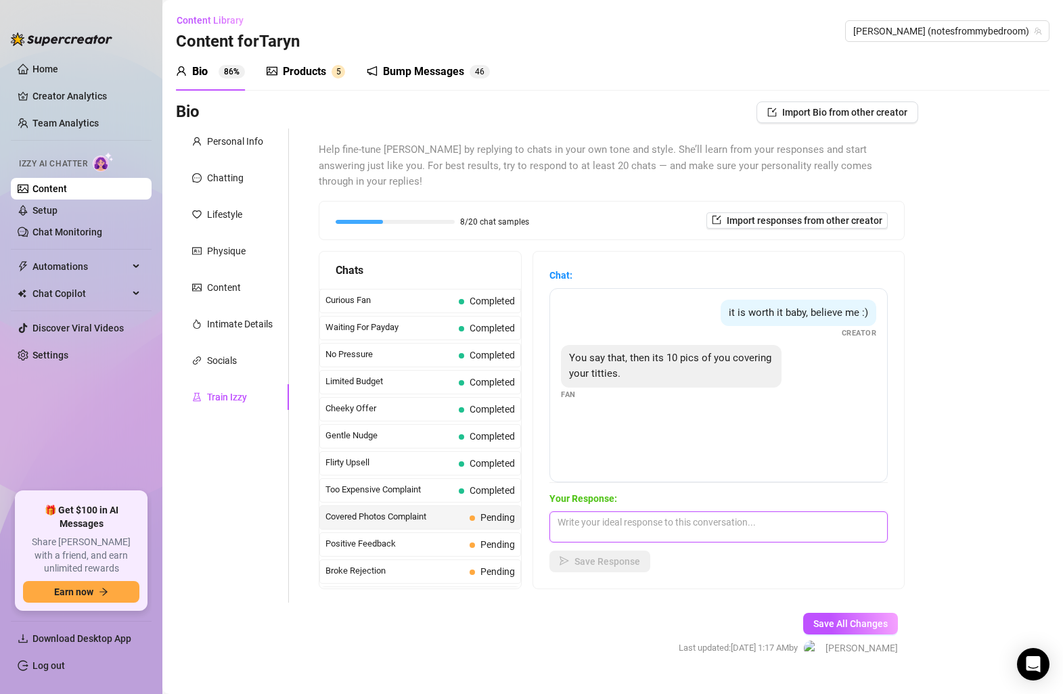
click at [662, 512] on textarea at bounding box center [719, 527] width 338 height 31
type textarea "Oh a boob guy! Don't worry, I can send full uncovered tits for you if that's yo…"
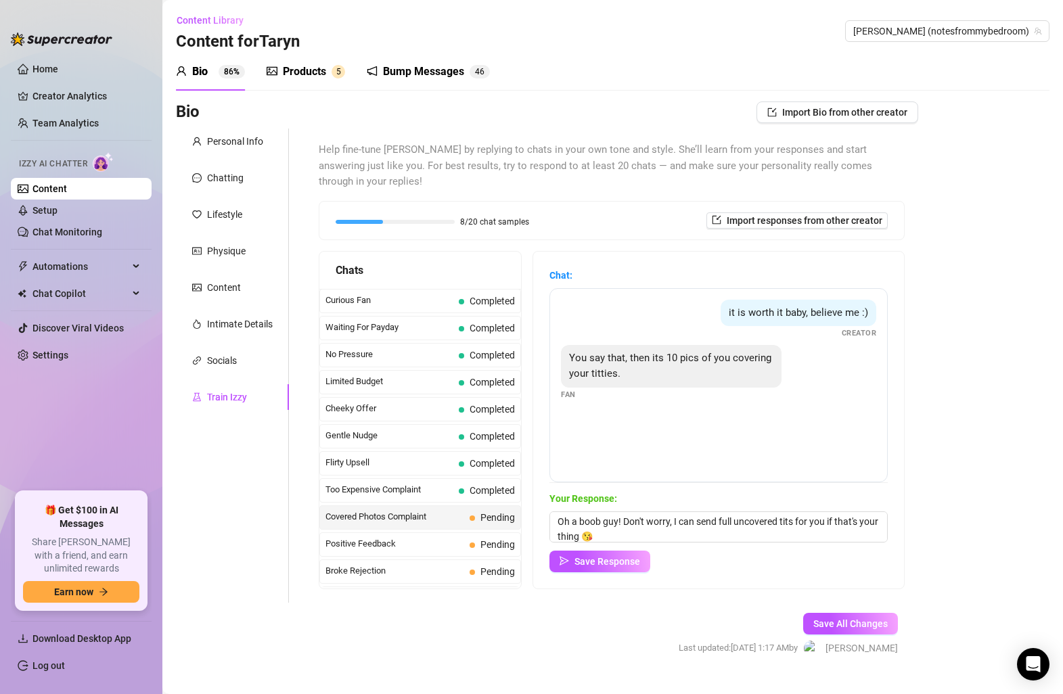
click at [634, 529] on div "Your Response: Oh a boob guy! Don't worry, I can send full uncovered tits for y…" at bounding box center [719, 531] width 338 height 81
click at [609, 552] on button "Save Response" at bounding box center [600, 562] width 101 height 22
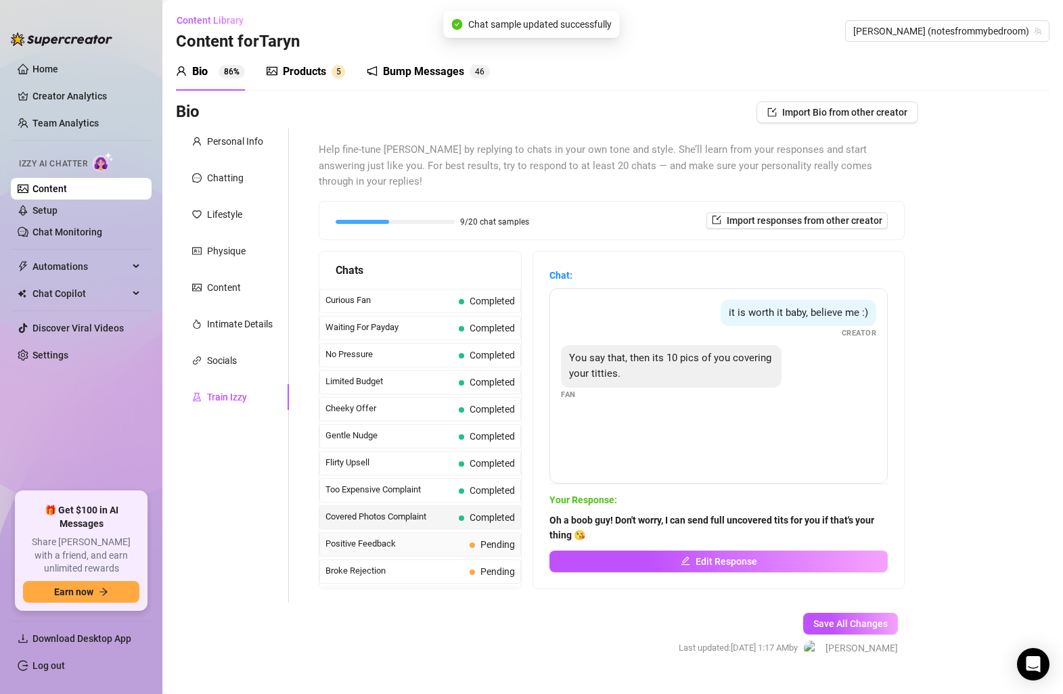
click at [472, 543] on span at bounding box center [472, 545] width 5 height 5
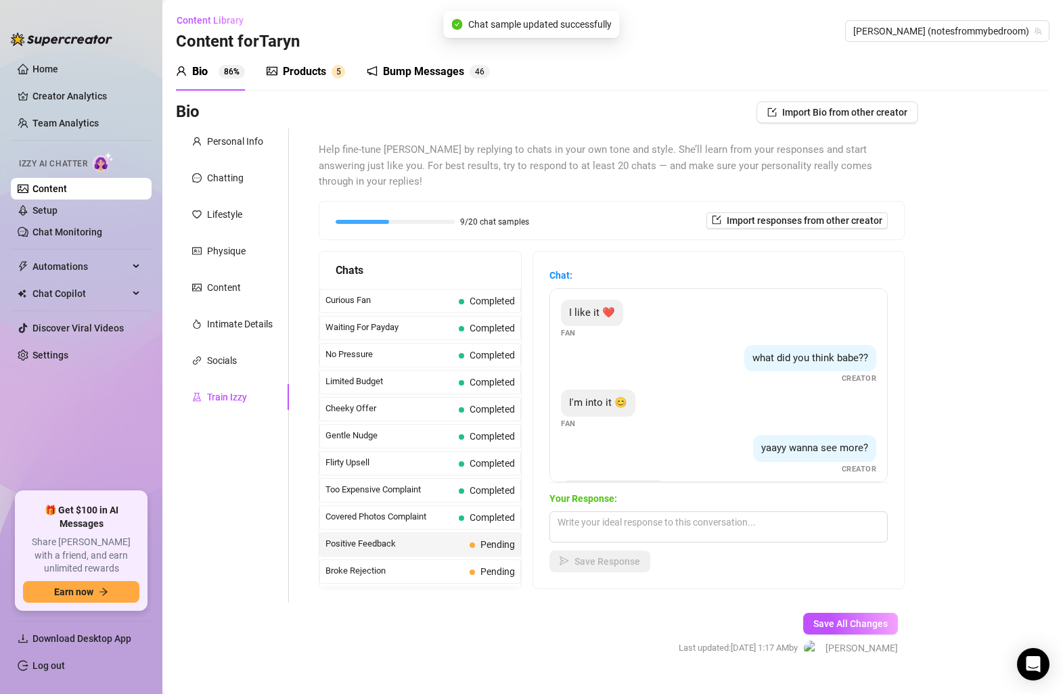
scroll to position [55, 0]
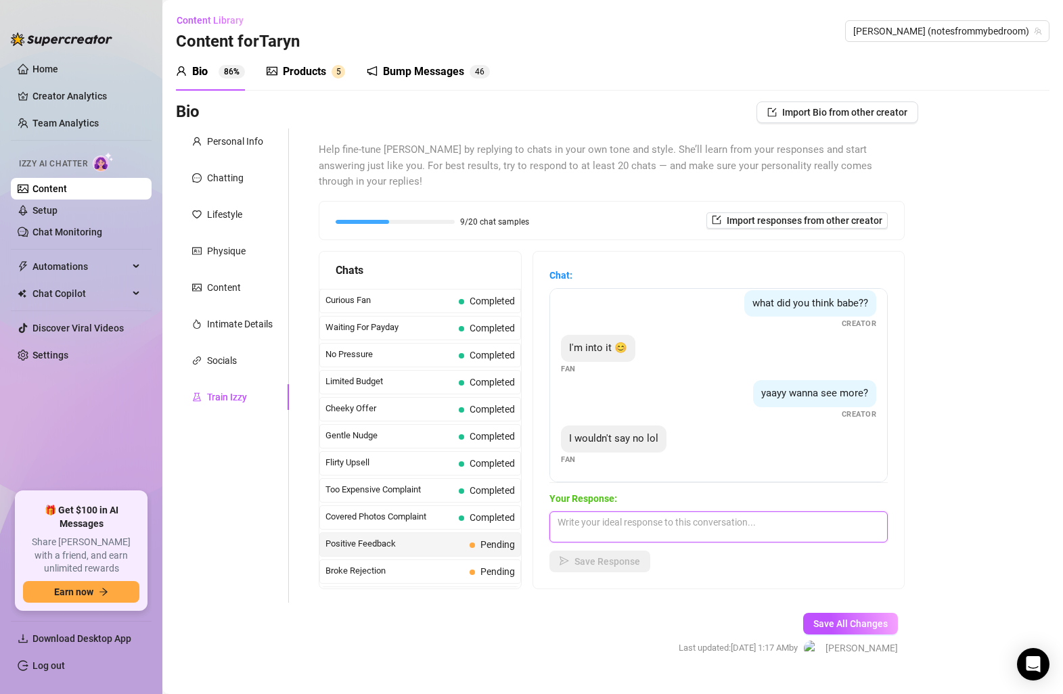
click at [618, 518] on textarea at bounding box center [719, 527] width 338 height 31
type textarea "Yayyy thank you, babe! I'm so ready to hear that you came for me. 😈"
click at [565, 557] on icon "send" at bounding box center [564, 561] width 9 height 9
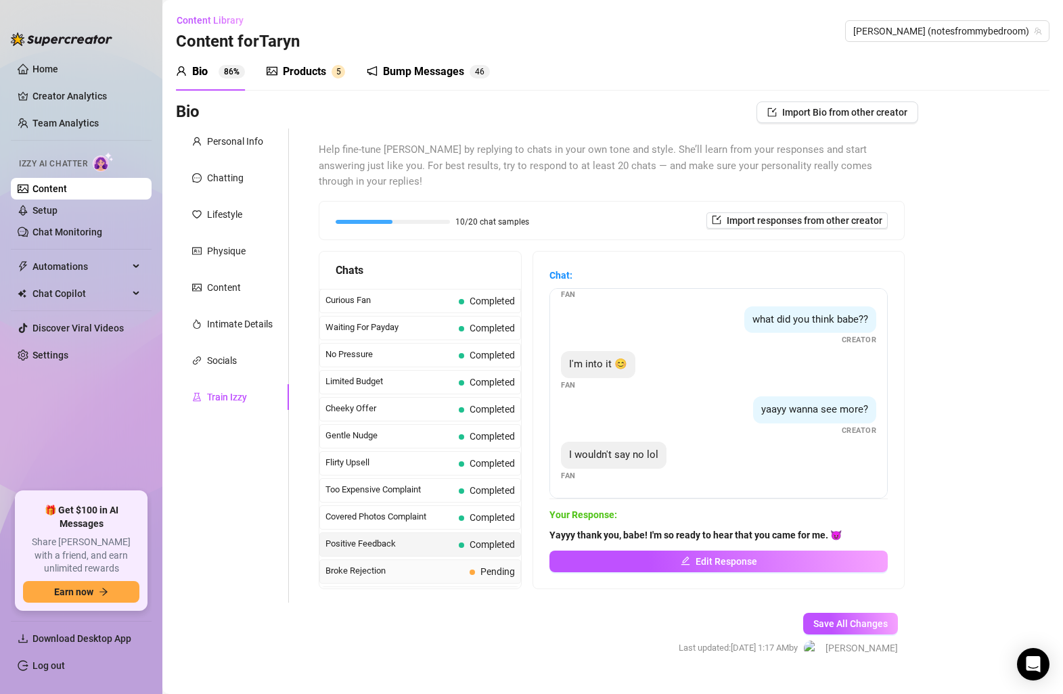
scroll to position [39, 0]
click at [460, 560] on div "Broke Rejection Pending" at bounding box center [420, 572] width 202 height 24
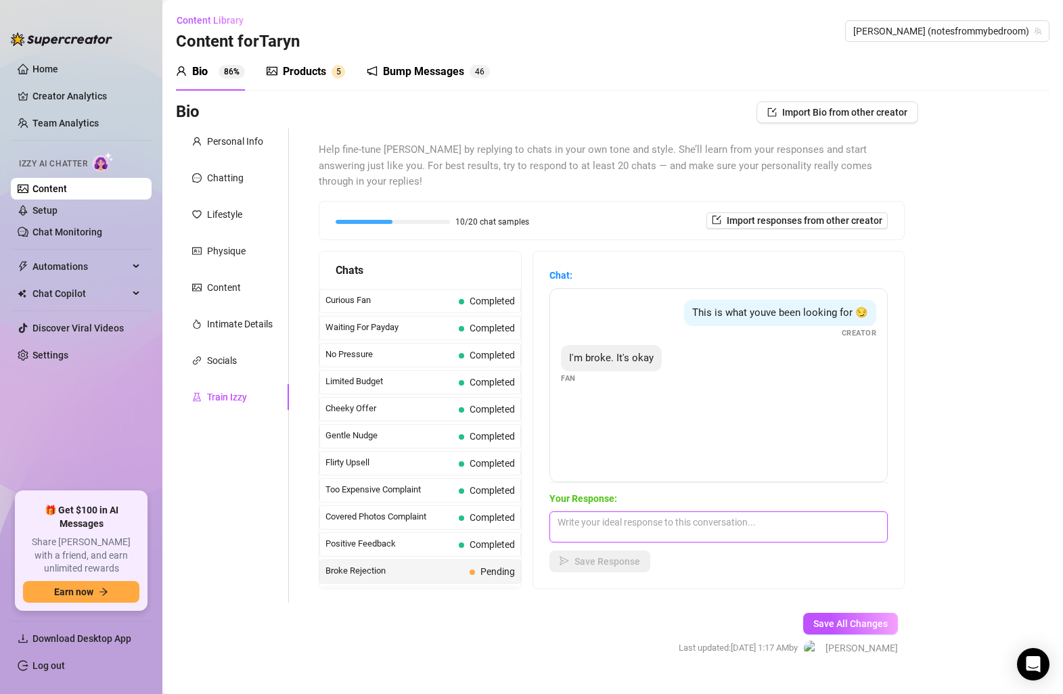
click at [600, 518] on textarea at bounding box center [719, 527] width 338 height 31
type textarea "Well what can you afford? I can send something in your price range! 🥰"
click at [614, 556] on span "Save Response" at bounding box center [608, 561] width 66 height 11
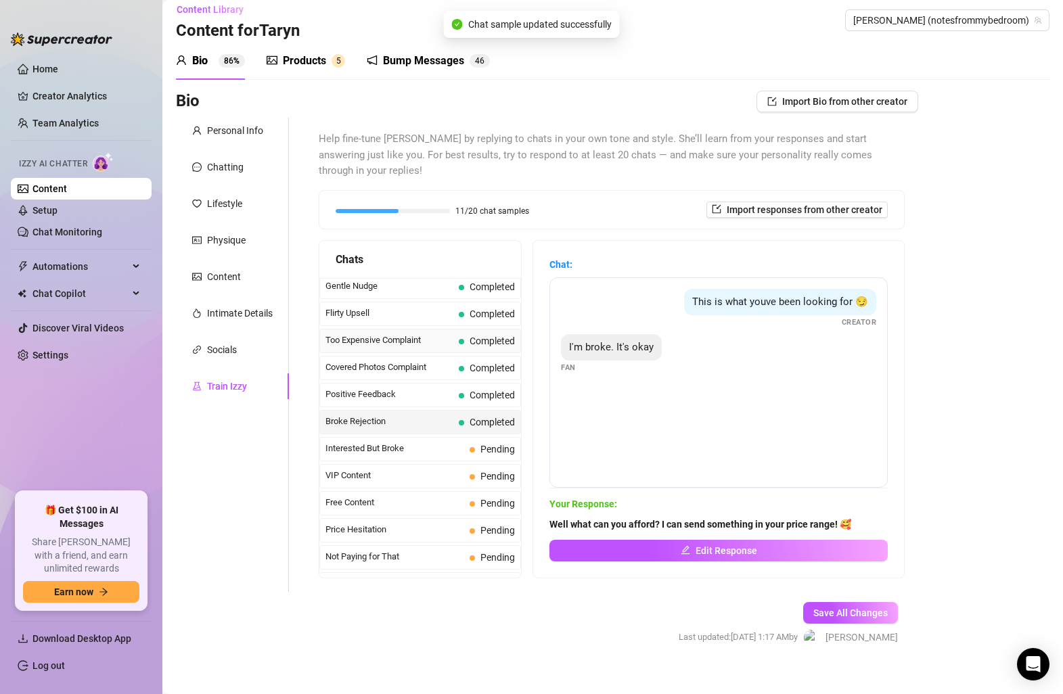
scroll to position [213, 0]
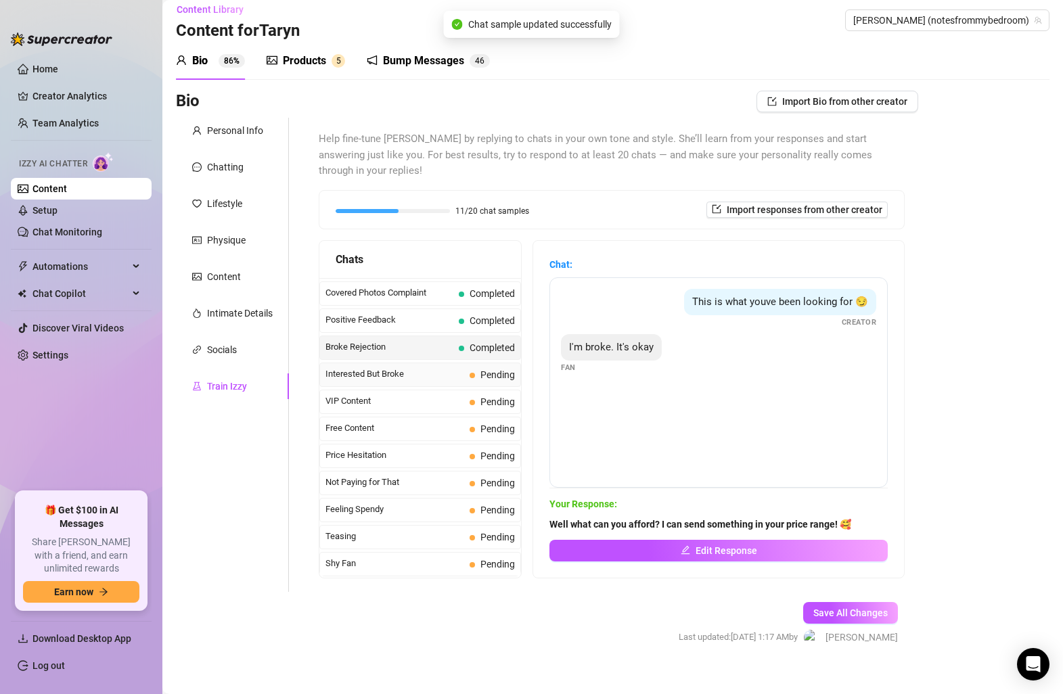
click at [477, 368] on span "Pending" at bounding box center [492, 375] width 45 height 15
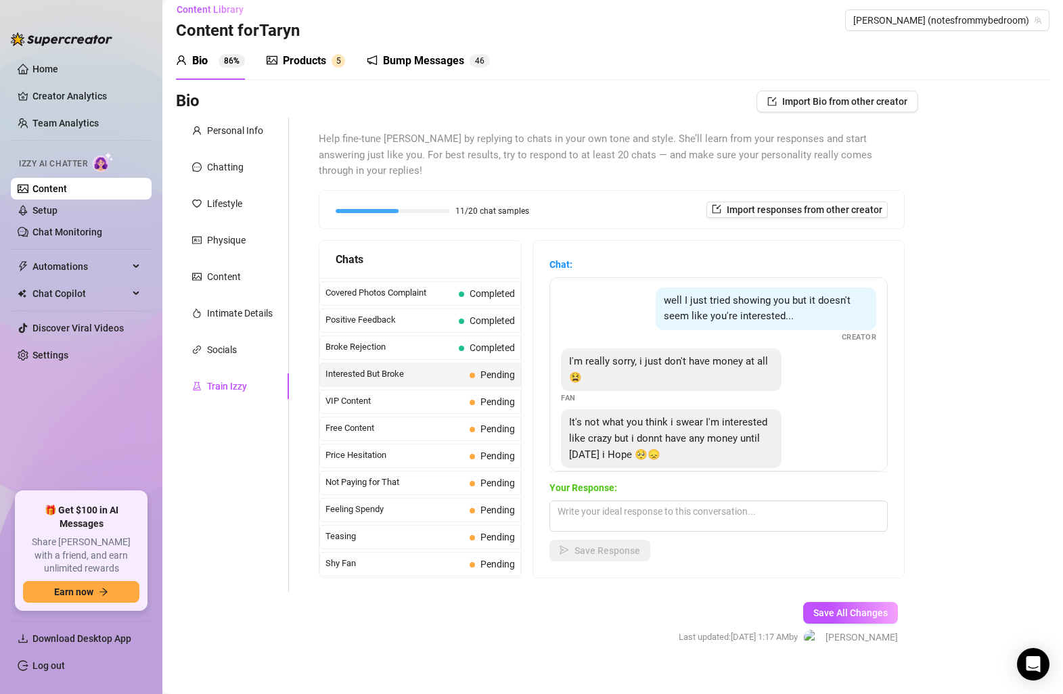
scroll to position [28, 0]
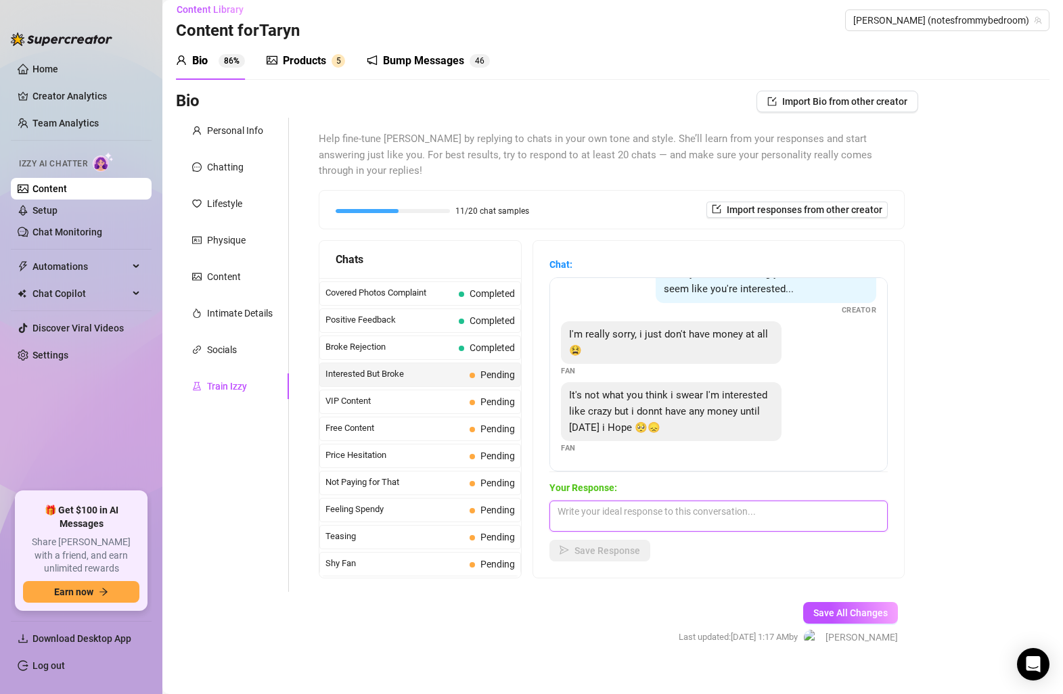
click at [694, 501] on textarea at bounding box center [719, 516] width 338 height 31
type textarea "So, will you reach out [DATE], or should I message? I just really want you to c…"
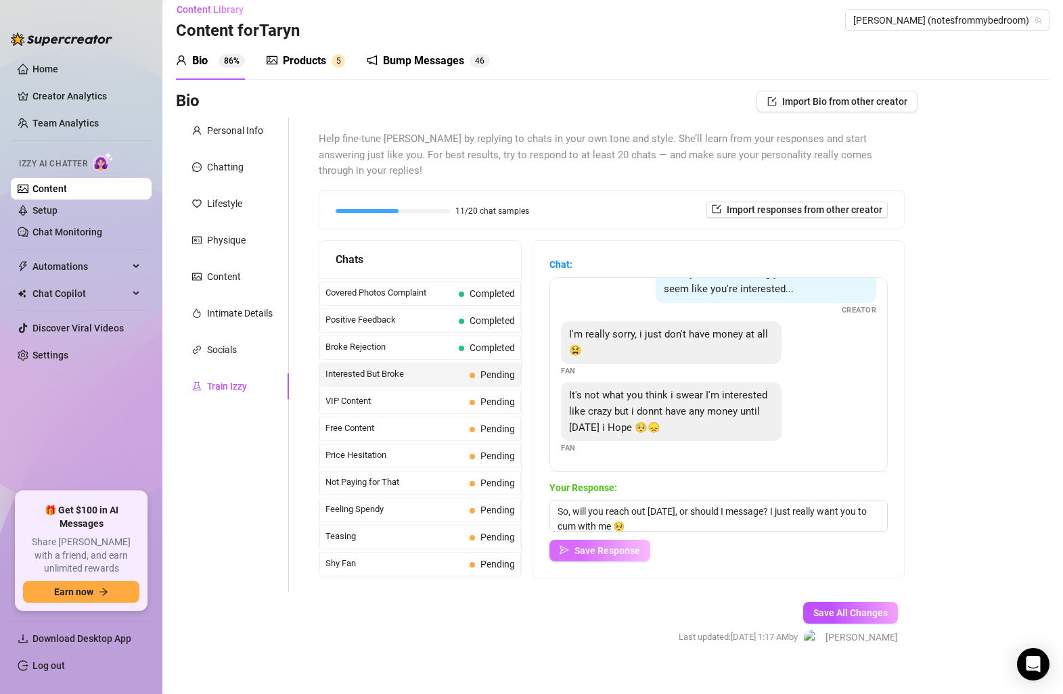
click at [592, 540] on button "Save Response" at bounding box center [600, 551] width 101 height 22
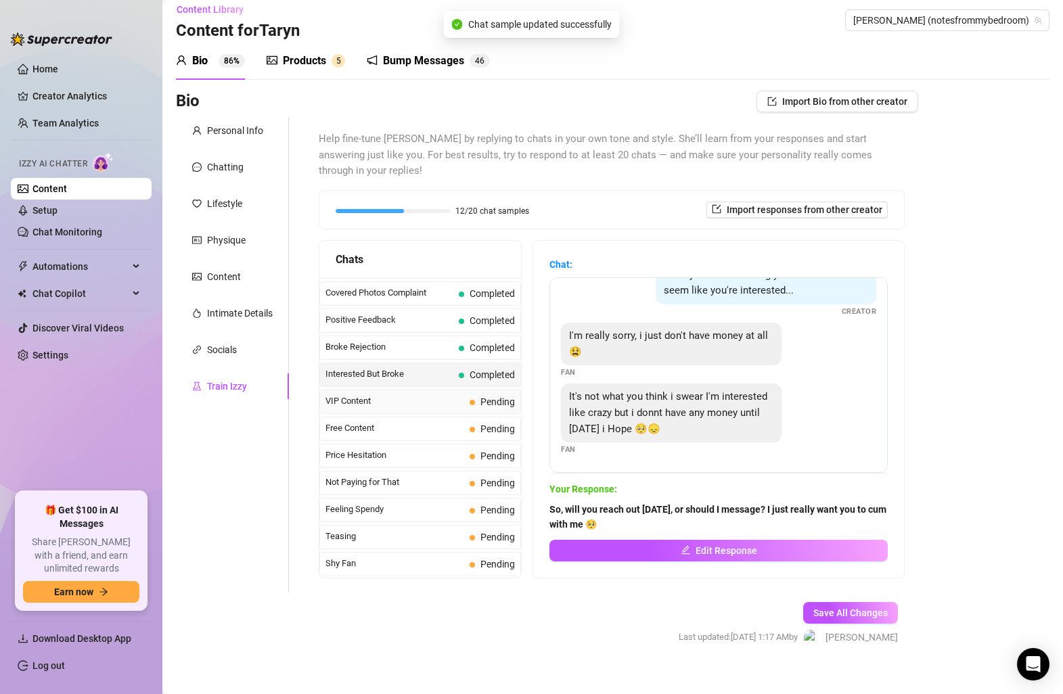
scroll to position [27, 0]
click at [494, 397] on span "Pending" at bounding box center [498, 402] width 35 height 11
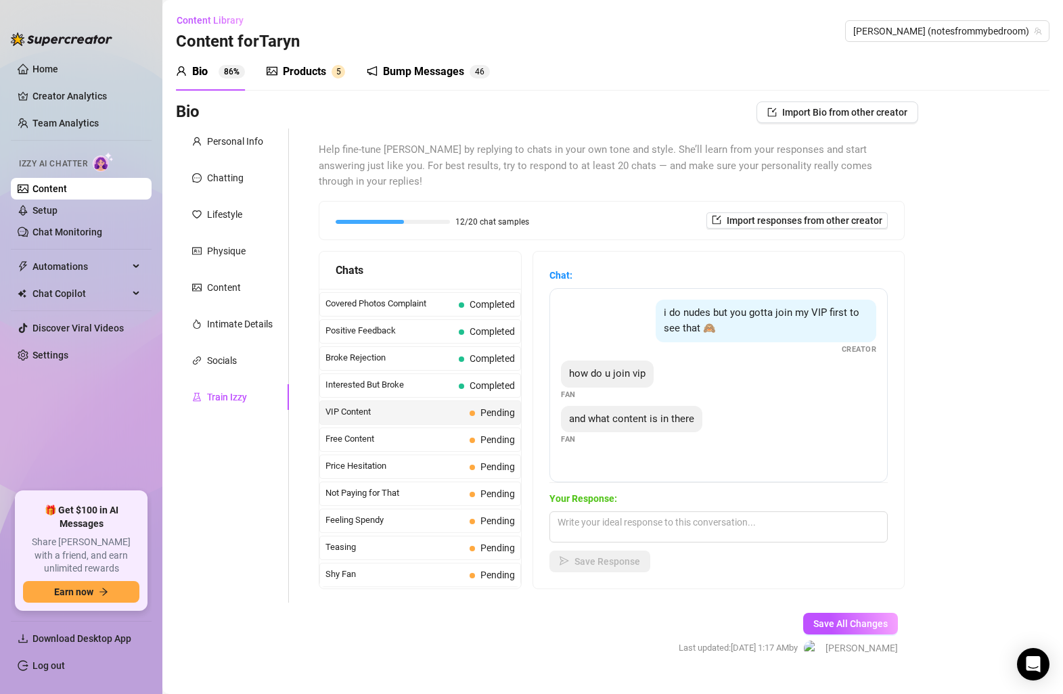
scroll to position [11, 0]
